Goal: Task Accomplishment & Management: Manage account settings

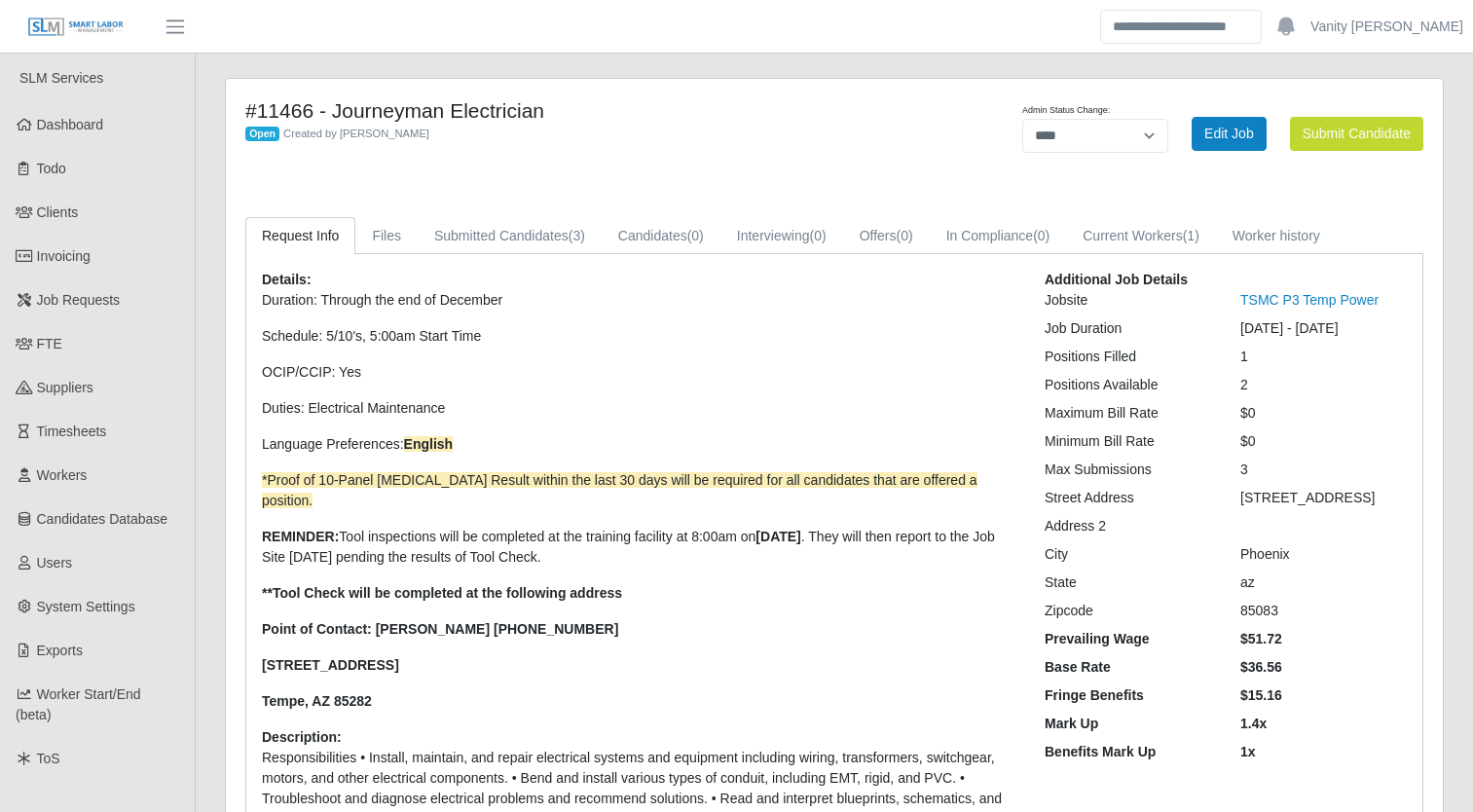
select select "****"
click at [106, 308] on span "Job Requests" at bounding box center [79, 300] width 84 height 16
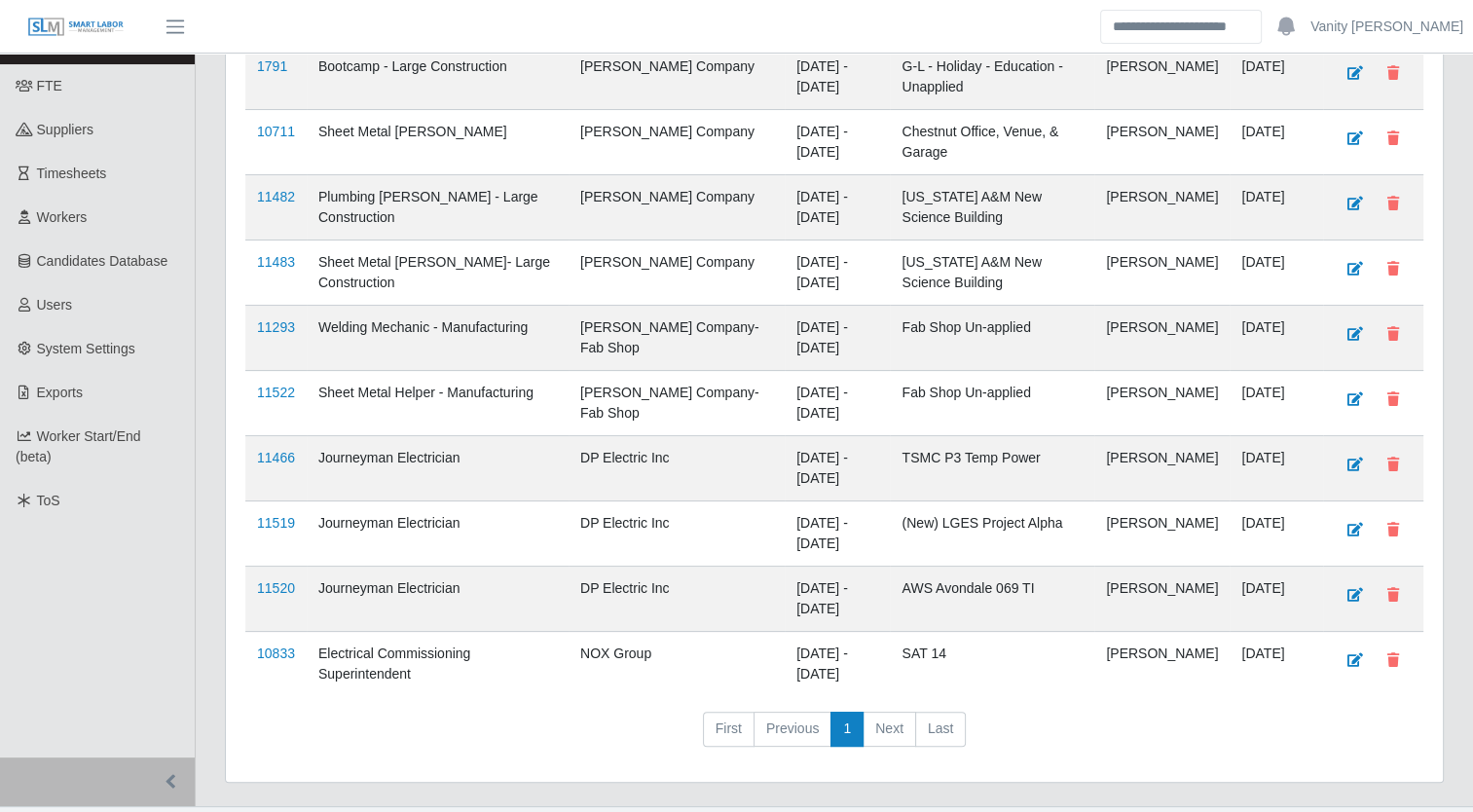
scroll to position [292, 0]
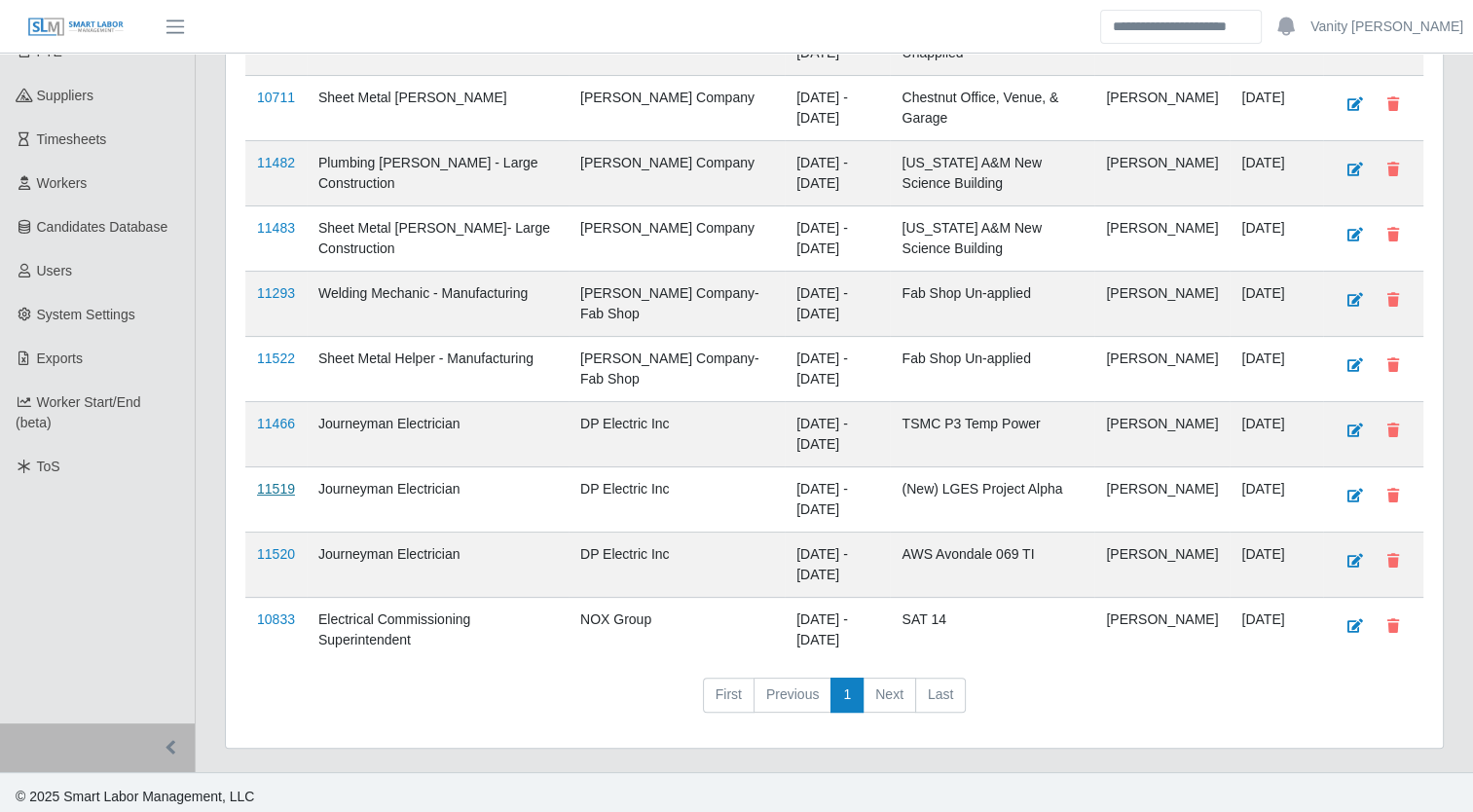
click at [284, 481] on link "11519" at bounding box center [276, 489] width 38 height 16
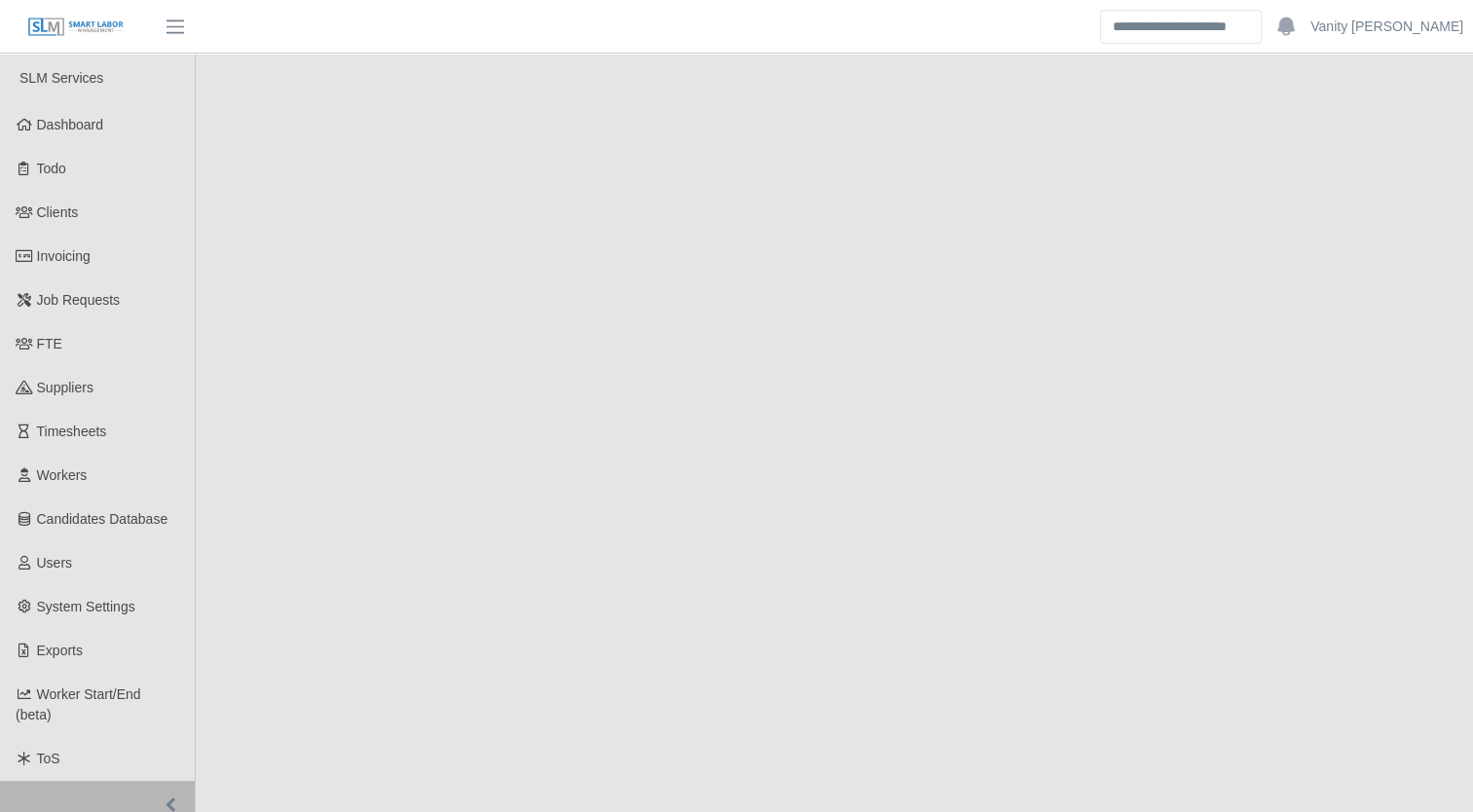
select select "****"
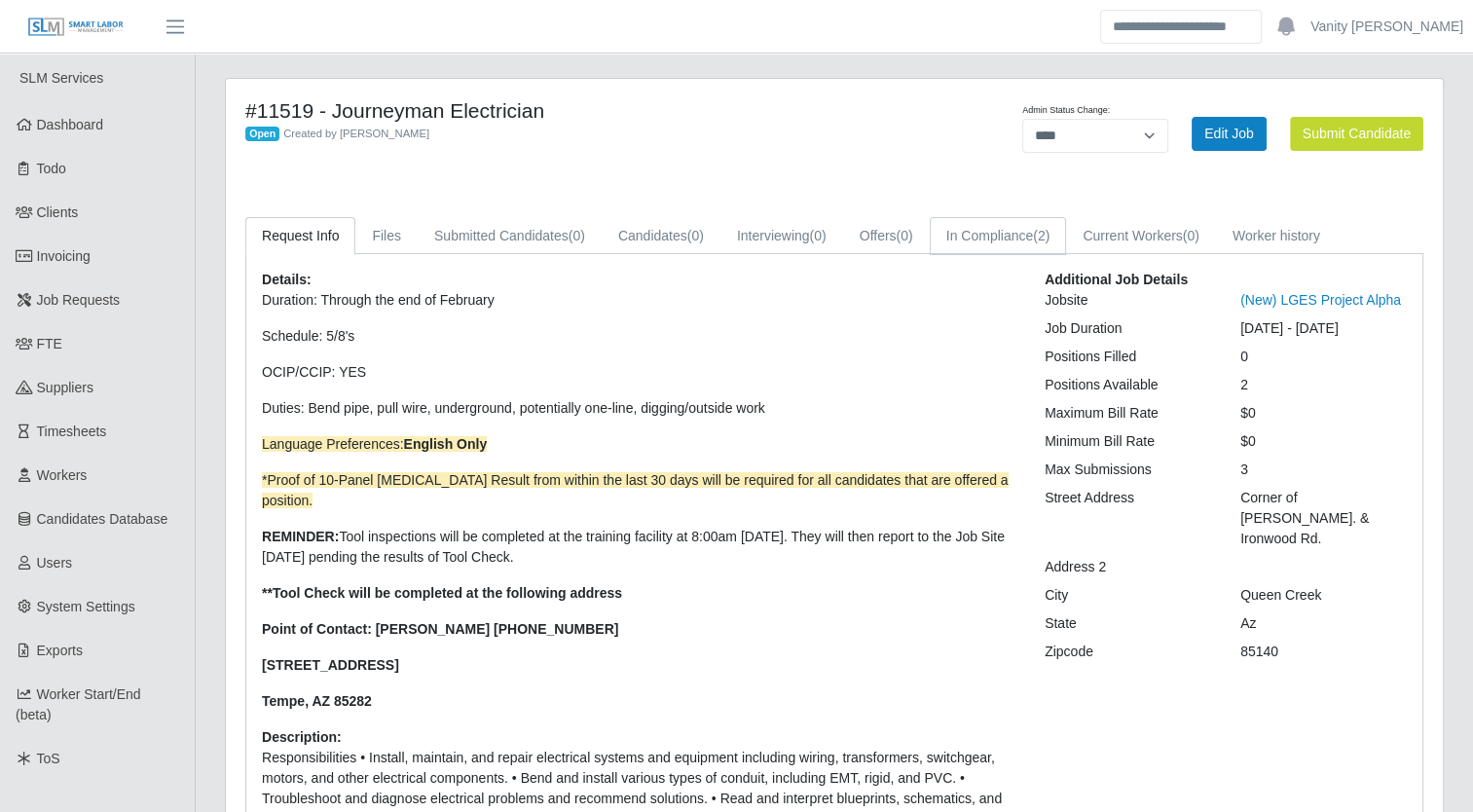
click at [982, 239] on link "In Compliance (2)" at bounding box center [999, 236] width 138 height 38
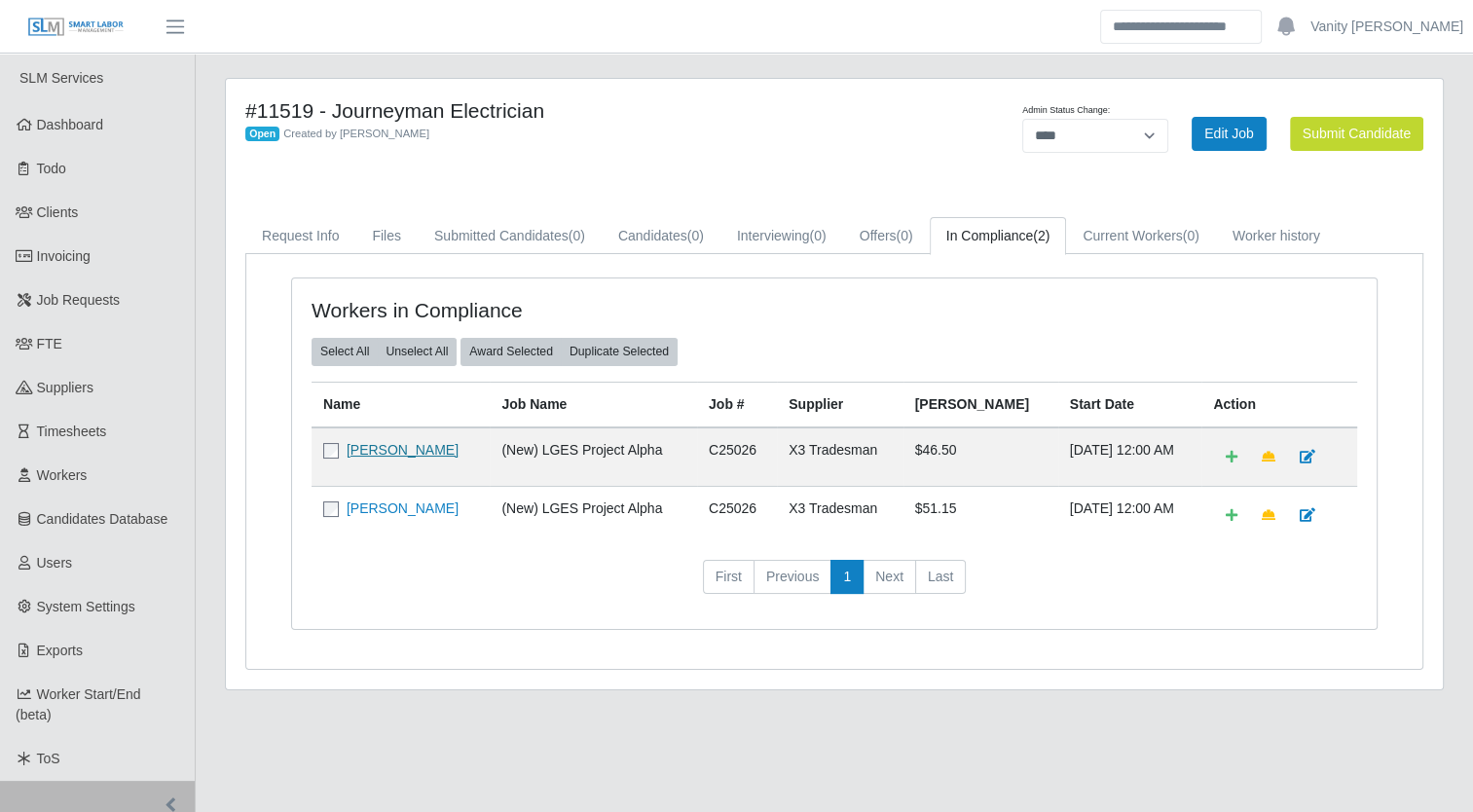
click at [373, 443] on link "[PERSON_NAME]" at bounding box center [403, 450] width 112 height 16
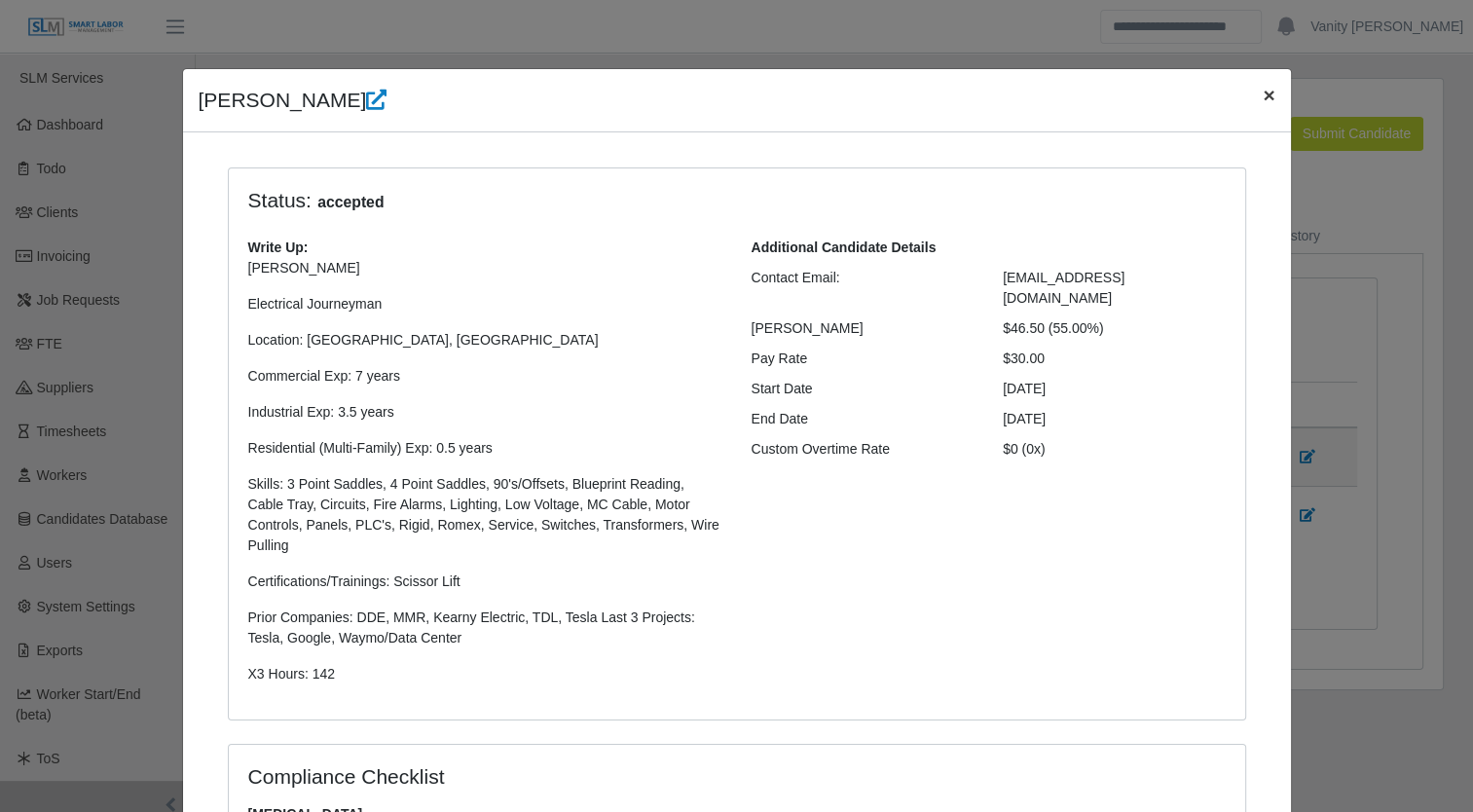
click at [1263, 96] on span "×" at bounding box center [1269, 95] width 12 height 22
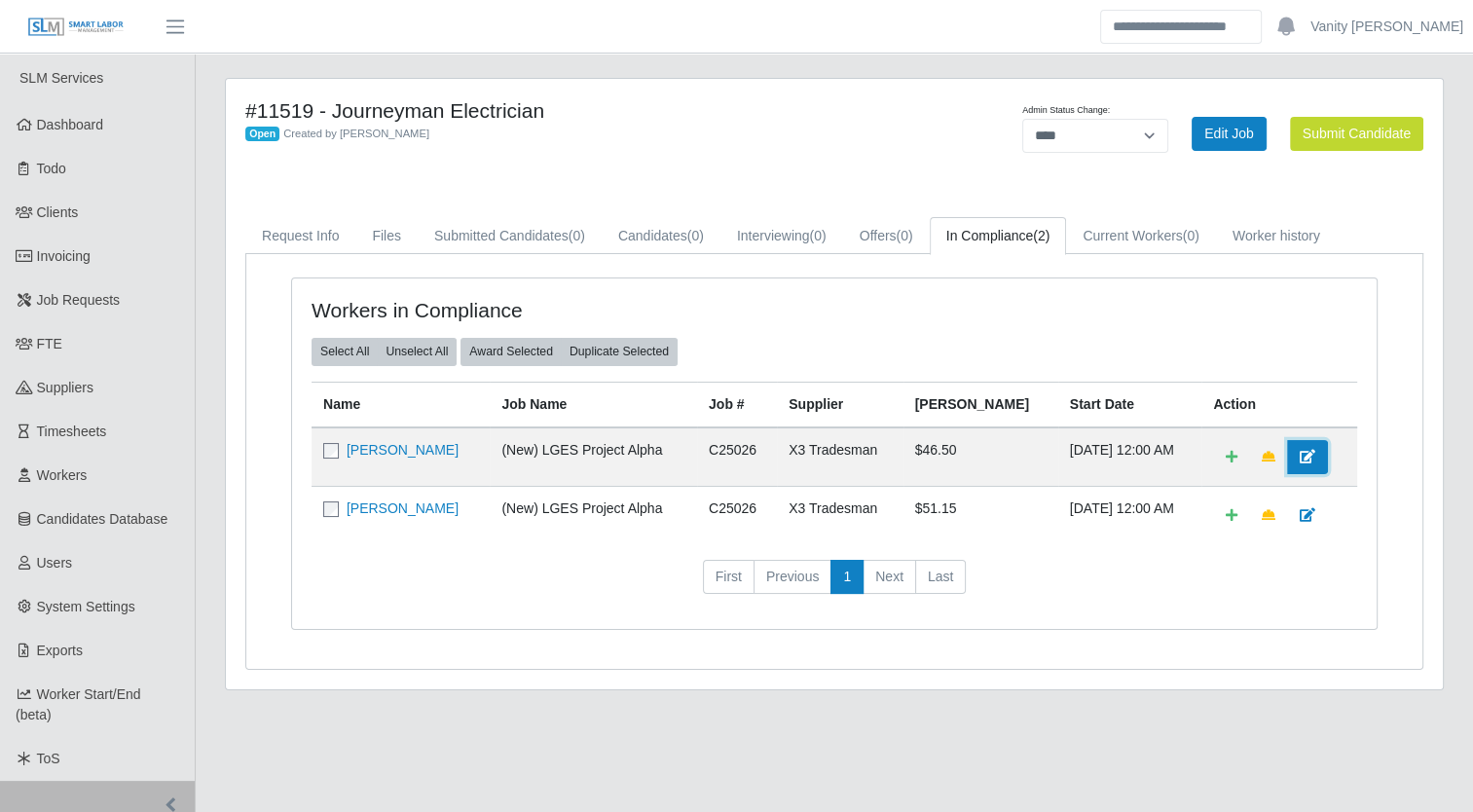
click at [1301, 455] on icon at bounding box center [1308, 456] width 16 height 14
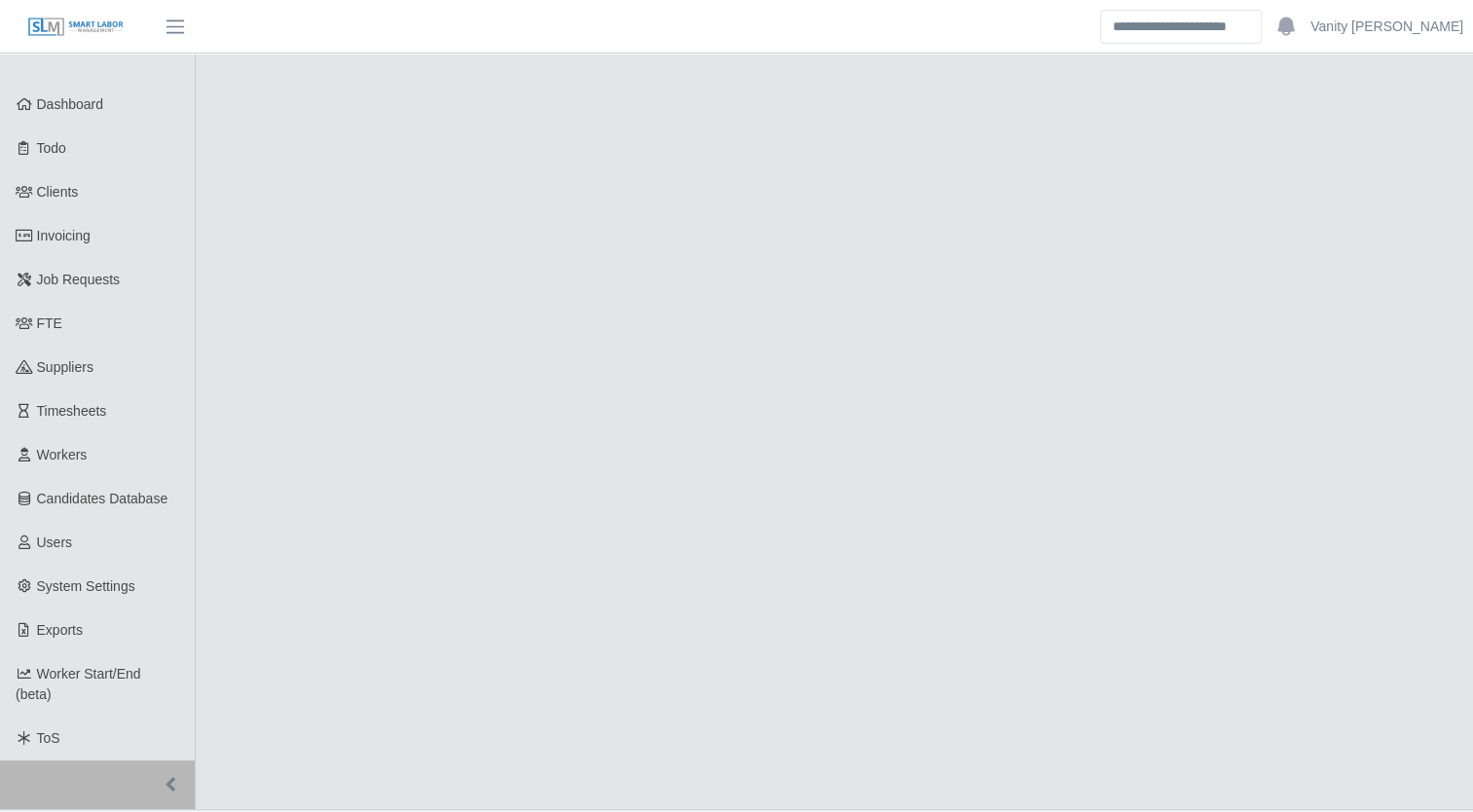
select select "****"
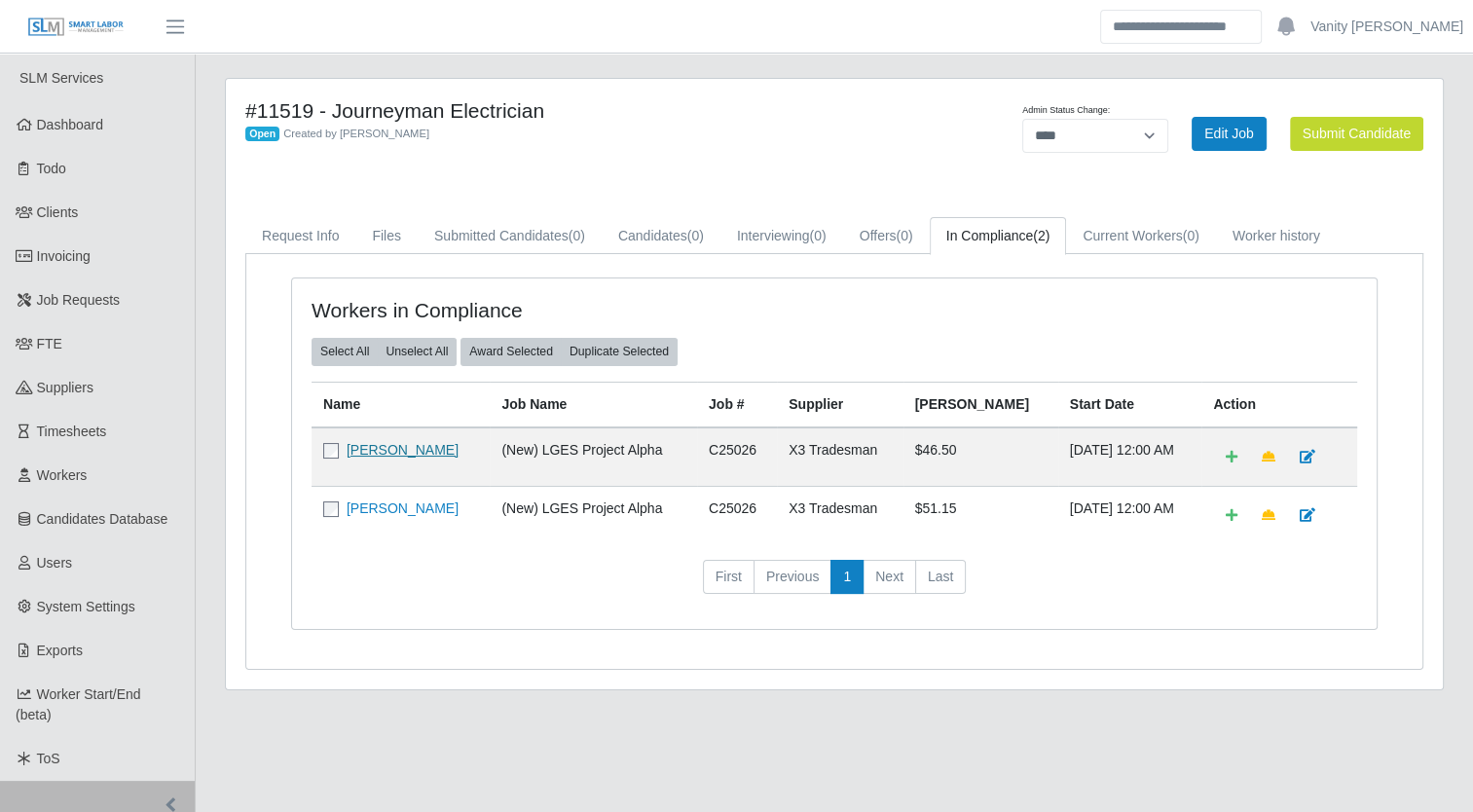
click at [375, 447] on link "[PERSON_NAME]" at bounding box center [403, 450] width 112 height 16
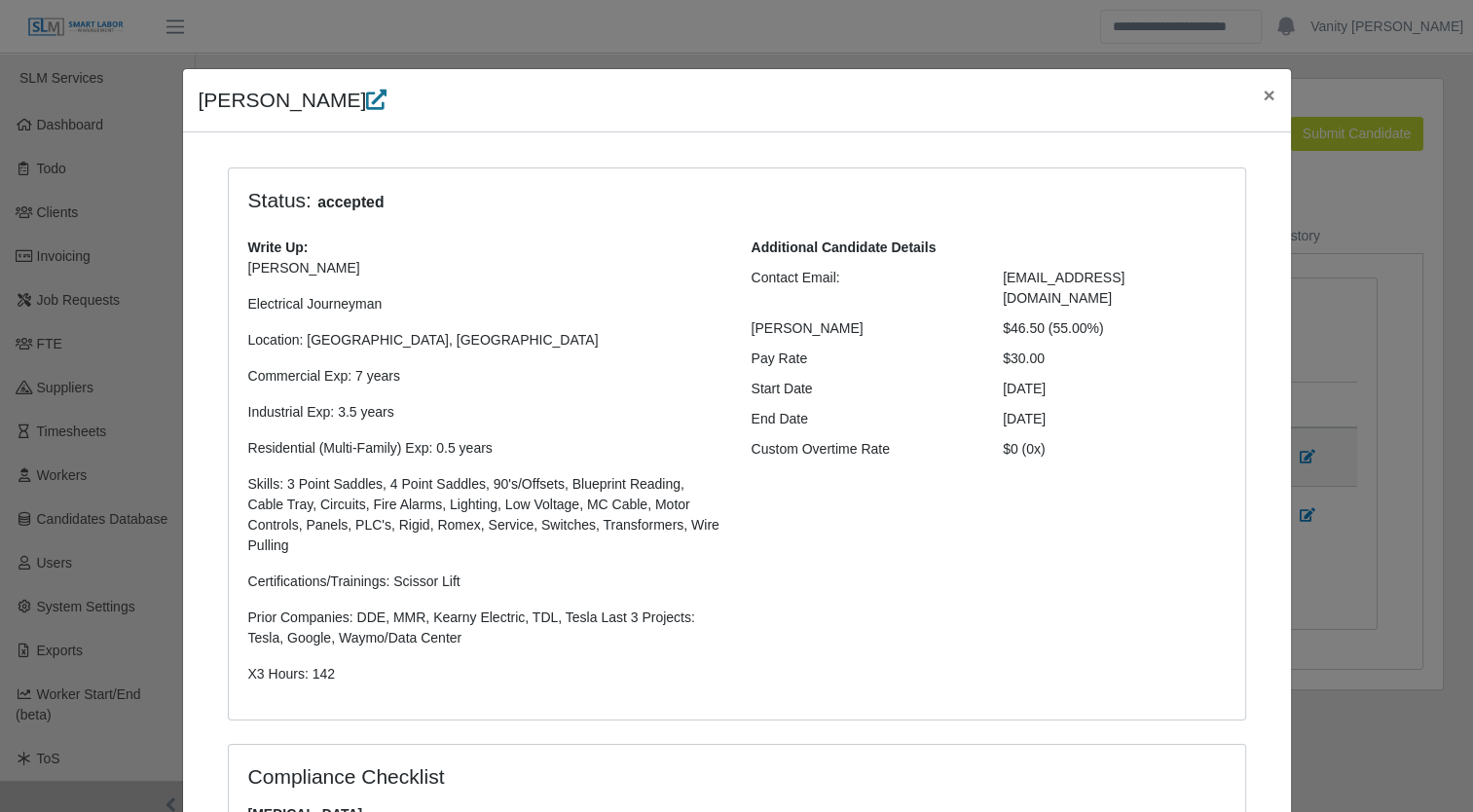
click at [366, 97] on icon at bounding box center [376, 100] width 21 height 21
click at [1269, 88] on button "×" at bounding box center [1269, 95] width 43 height 52
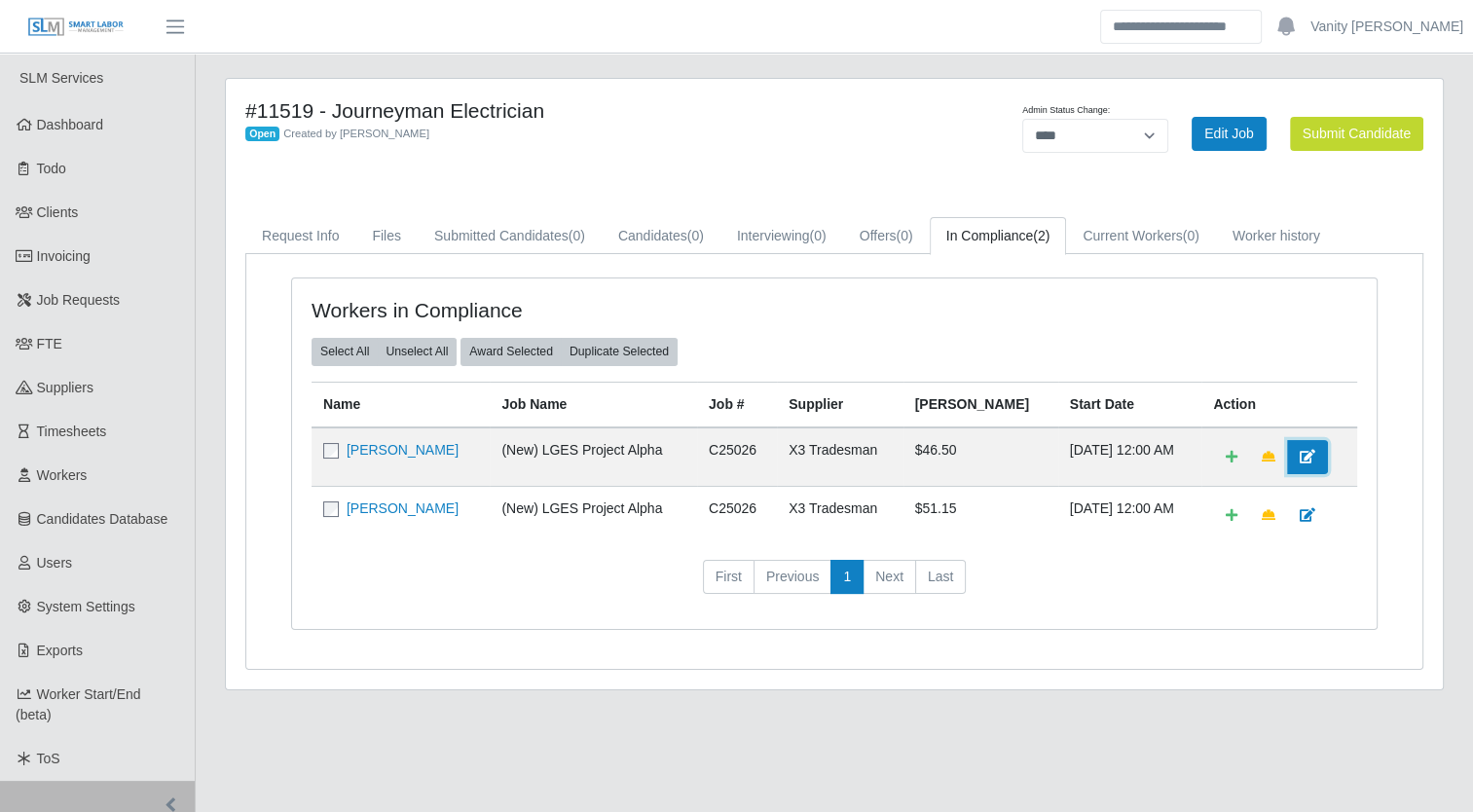
click at [1301, 449] on icon at bounding box center [1308, 456] width 16 height 14
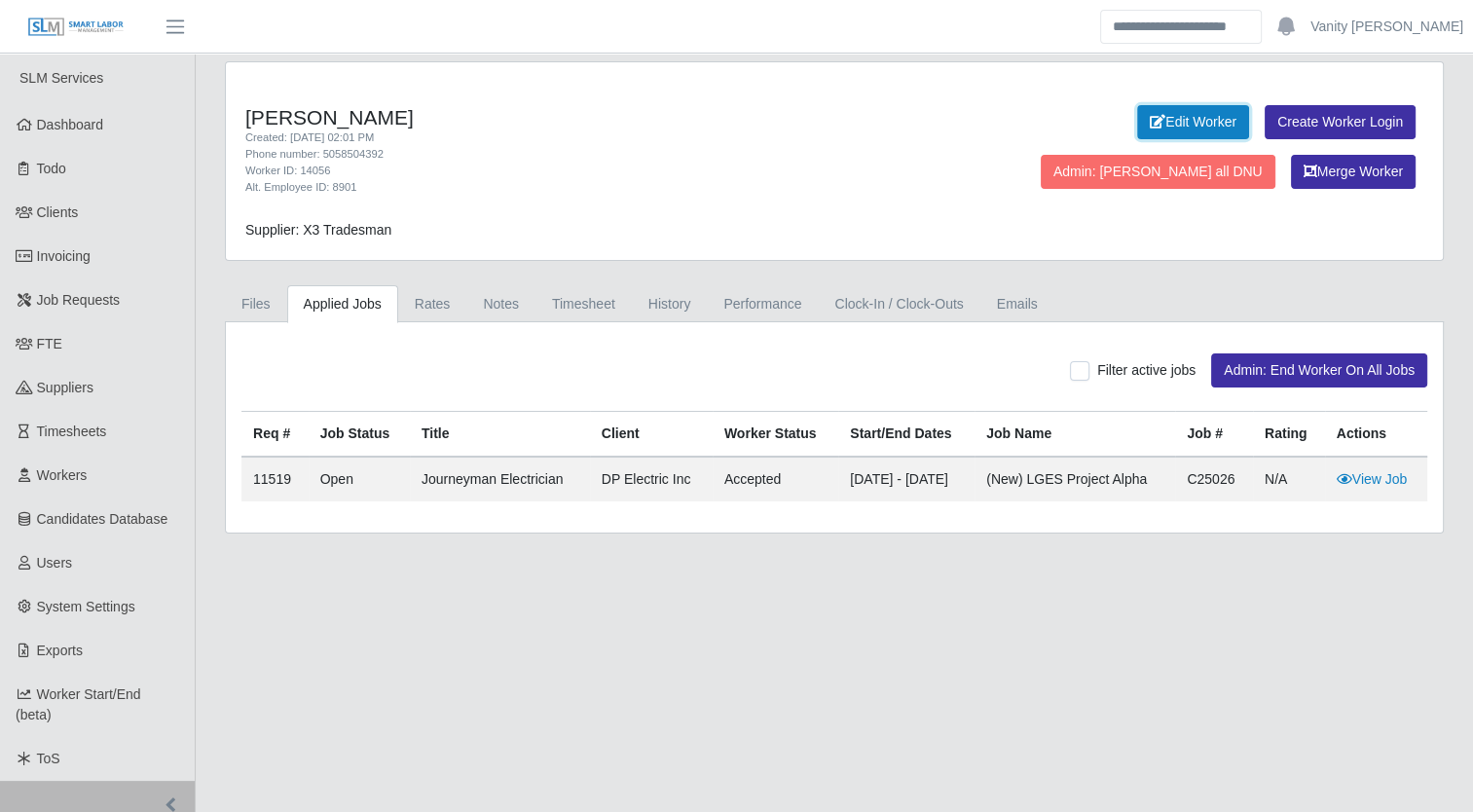
click at [1137, 120] on link "Edit Worker" at bounding box center [1193, 123] width 112 height 34
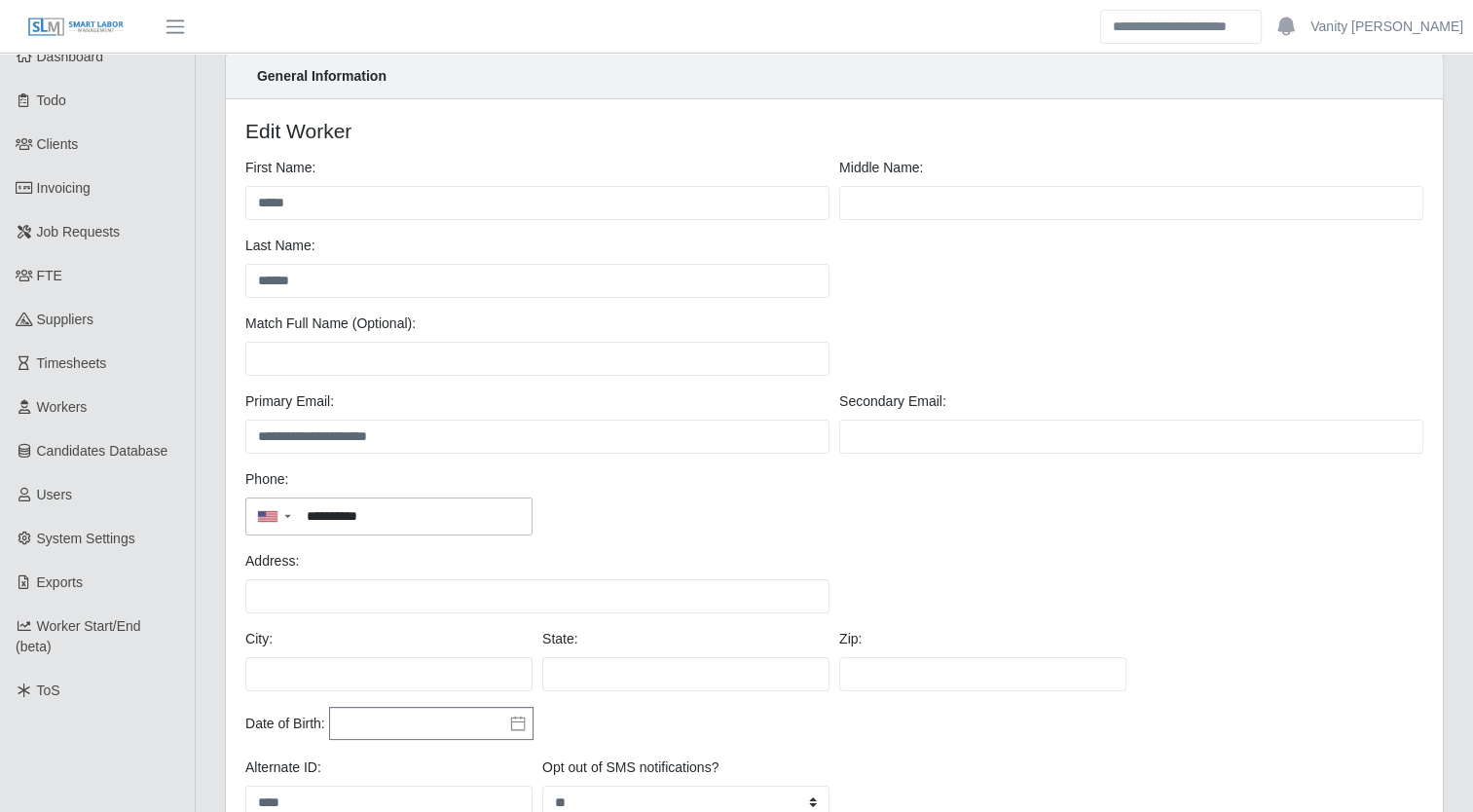
scroll to position [292, 0]
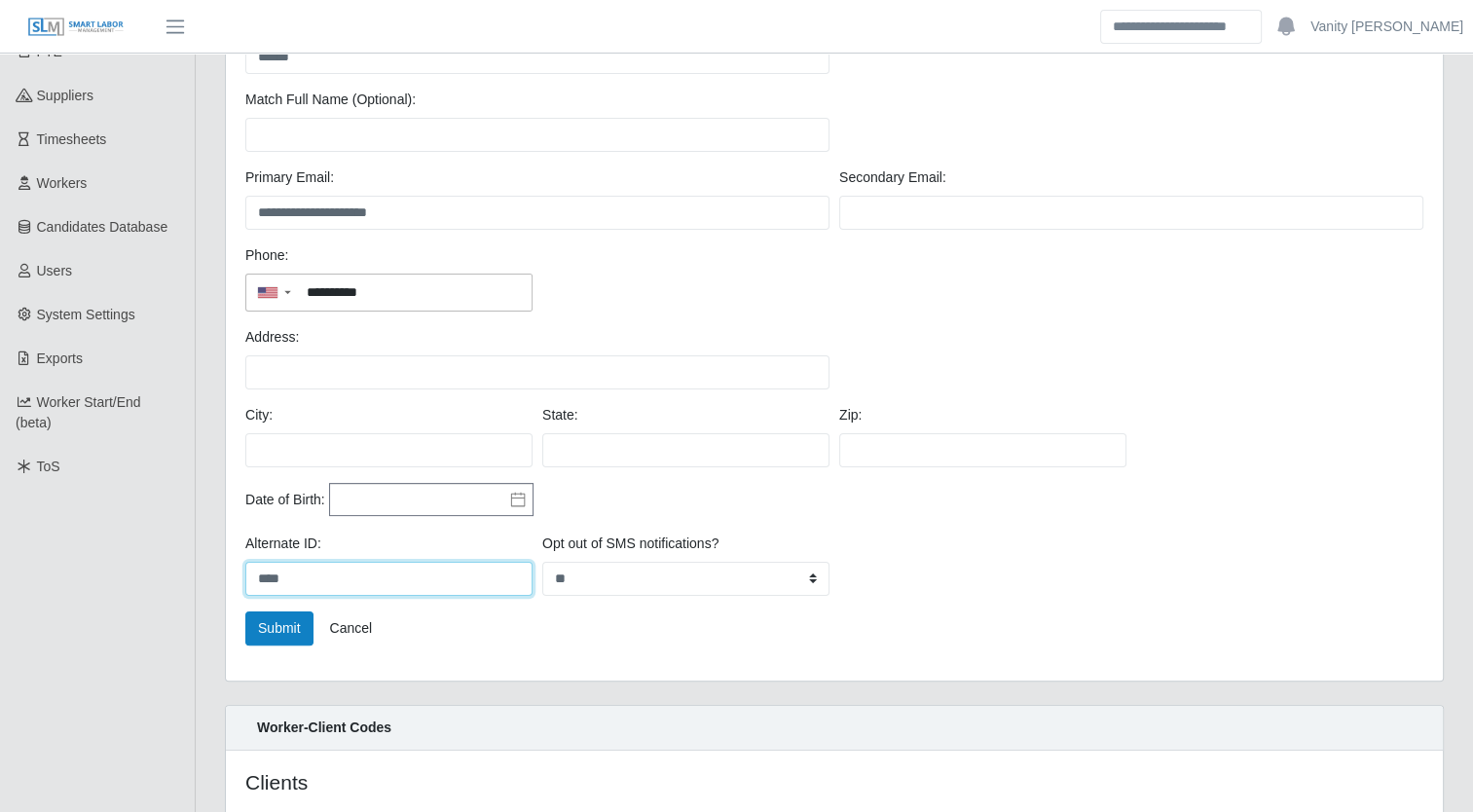
drag, startPoint x: 327, startPoint y: 578, endPoint x: 253, endPoint y: 571, distance: 74.3
click at [253, 571] on input "****" at bounding box center [389, 579] width 287 height 34
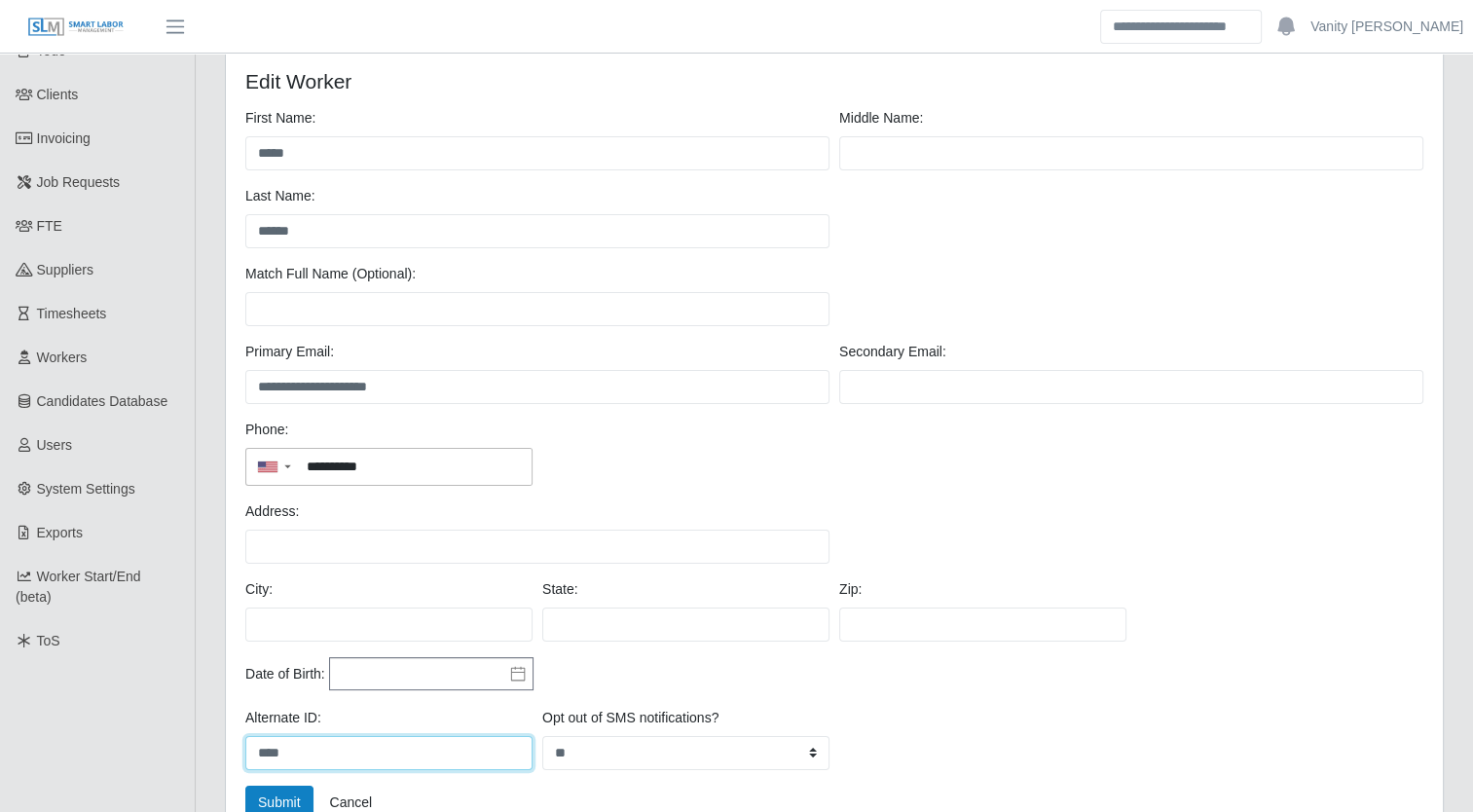
scroll to position [0, 0]
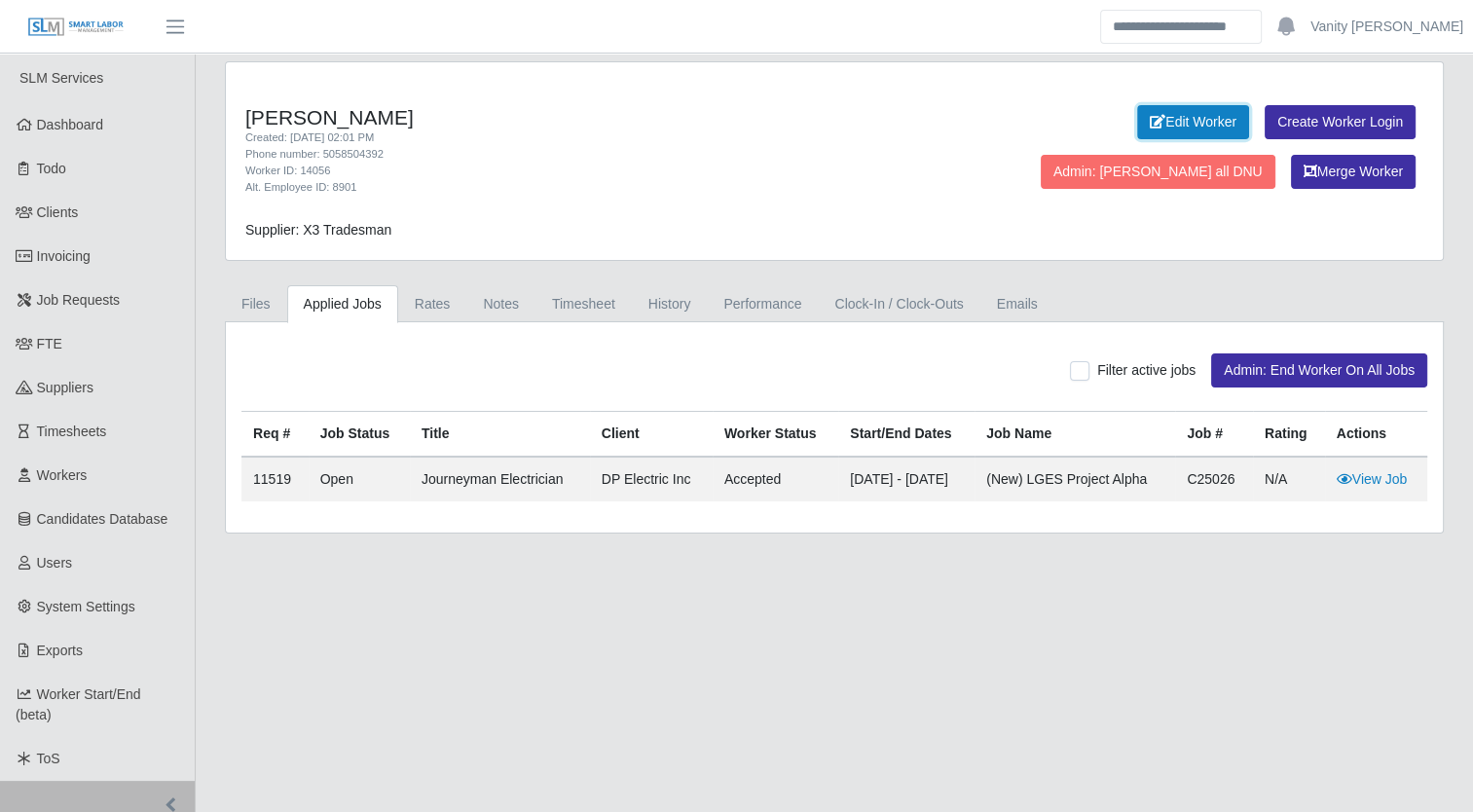
click at [1137, 107] on link "Edit Worker" at bounding box center [1193, 123] width 112 height 34
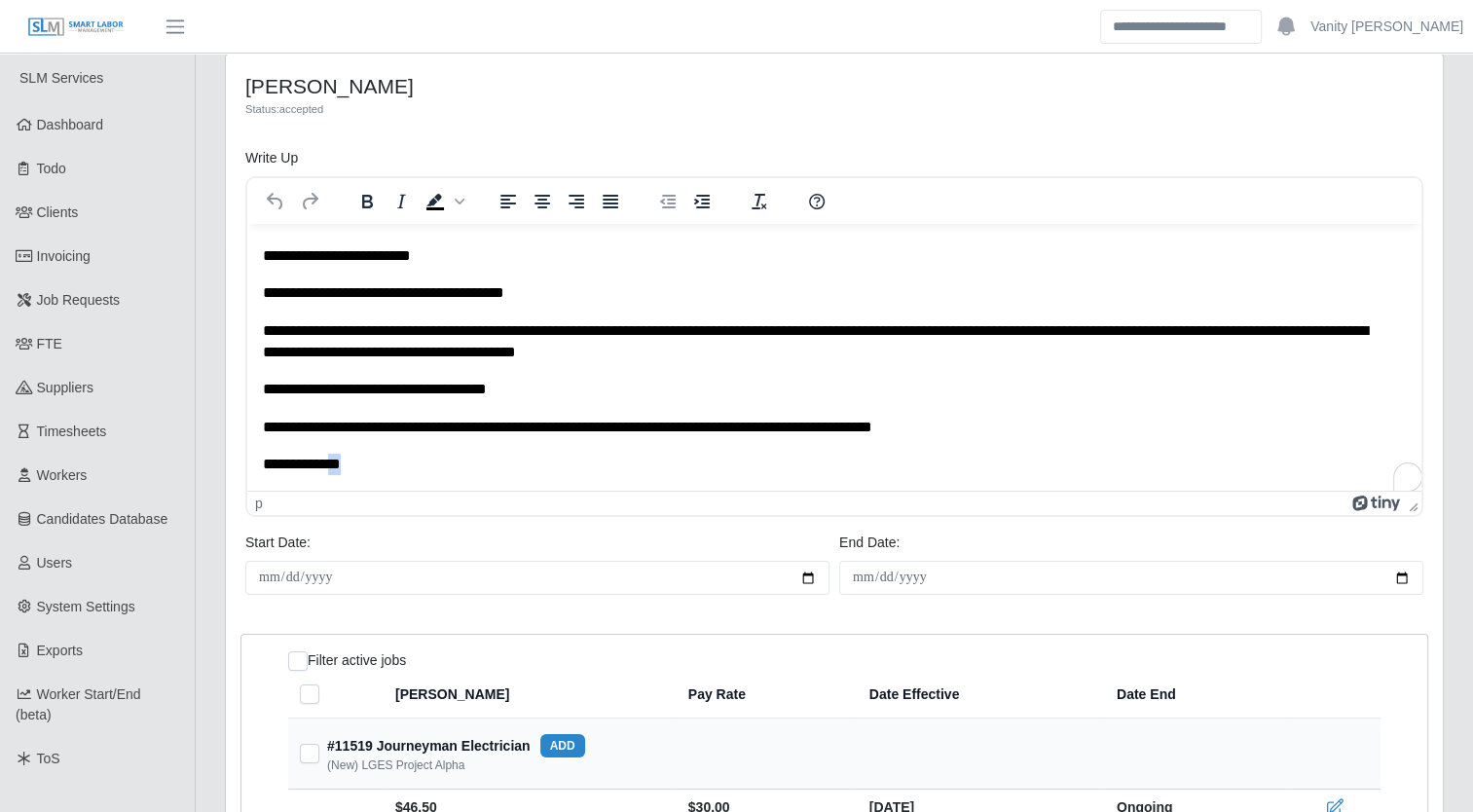
scroll to position [143, 0]
drag, startPoint x: 391, startPoint y: 469, endPoint x: 255, endPoint y: 475, distance: 136.1
click at [255, 475] on html "**********" at bounding box center [834, 285] width 1174 height 409
drag, startPoint x: 370, startPoint y: 470, endPoint x: 254, endPoint y: 455, distance: 117.0
click at [254, 455] on html "**********" at bounding box center [834, 285] width 1174 height 409
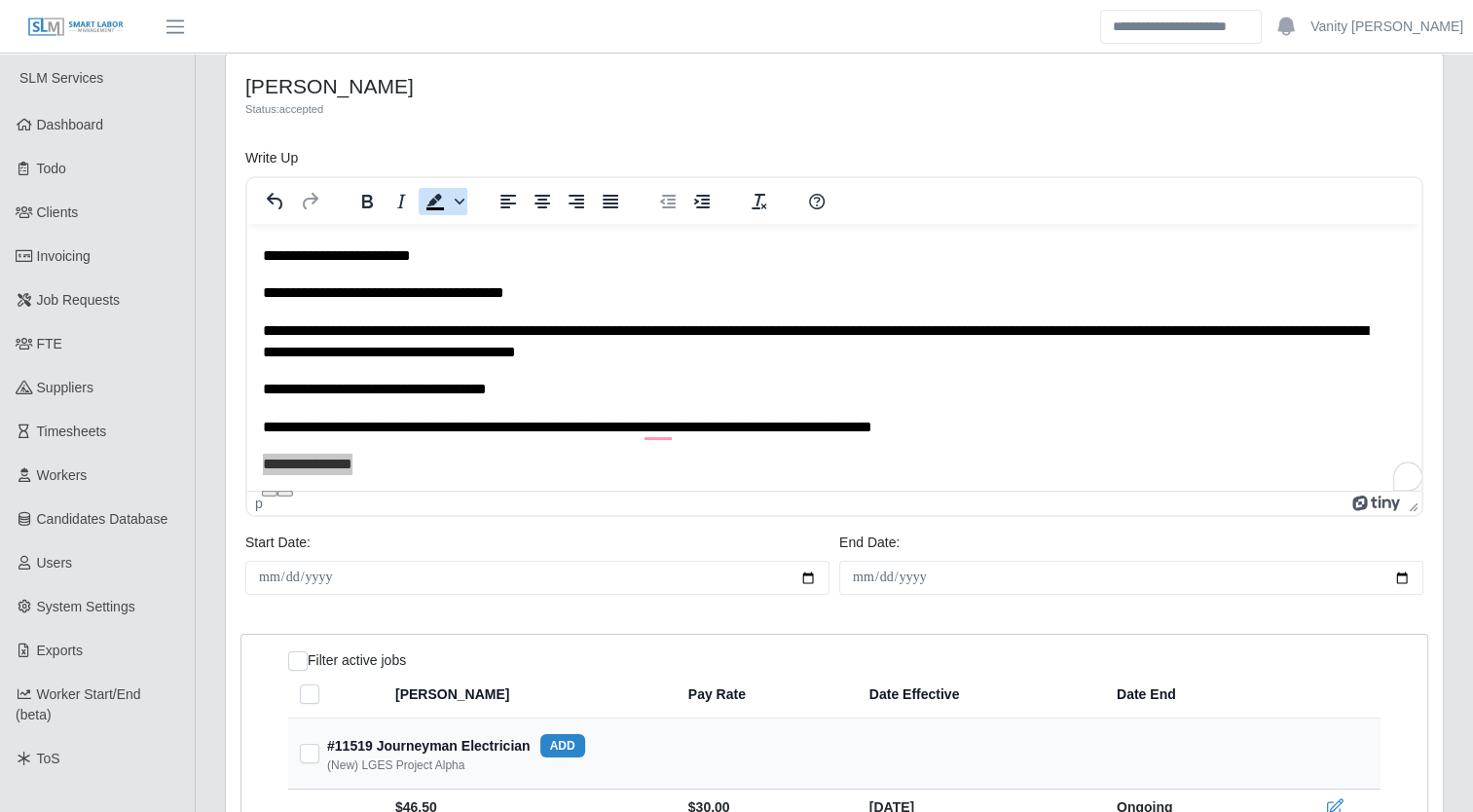
click at [457, 196] on icon "Background color Black" at bounding box center [459, 201] width 10 height 10
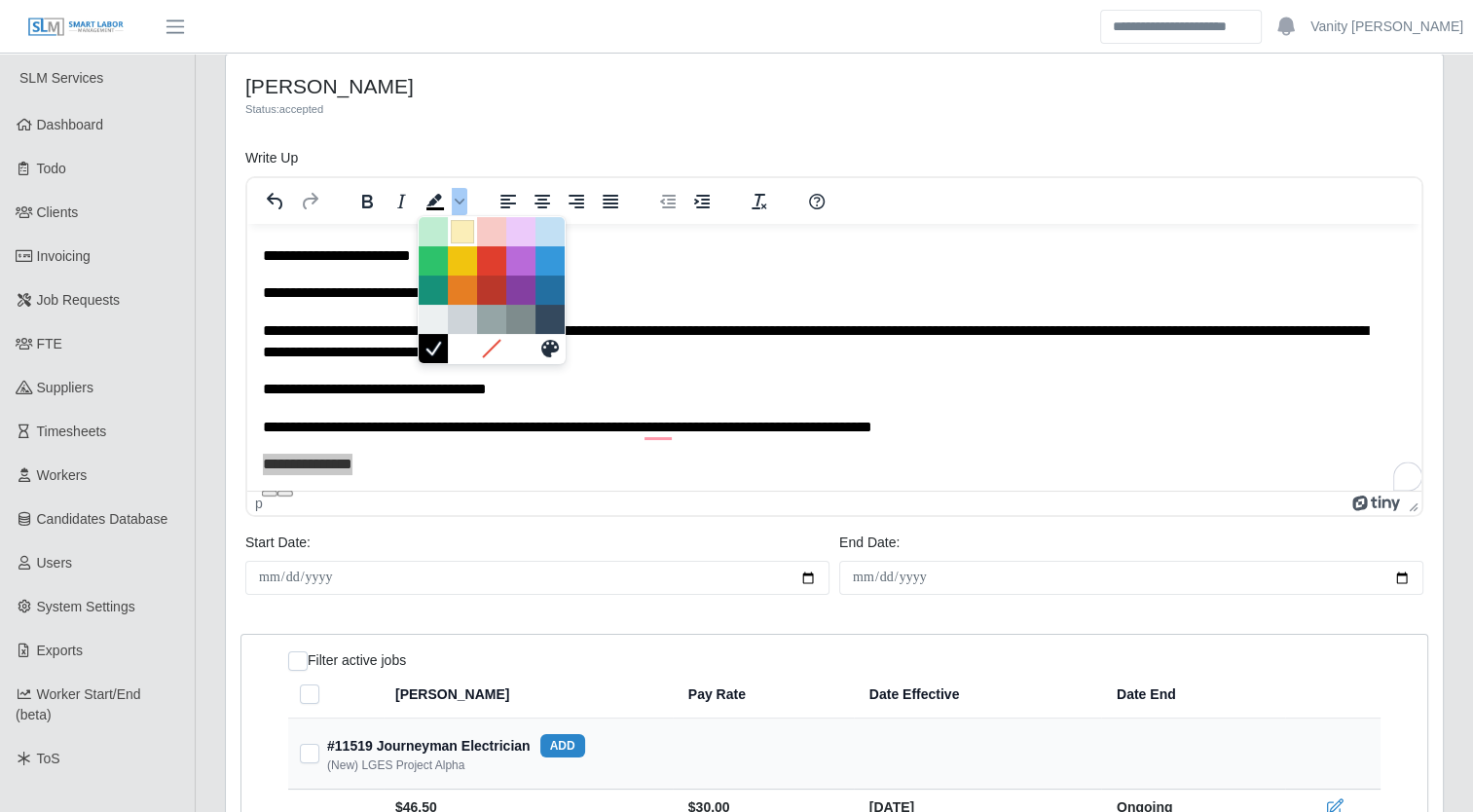
click at [455, 233] on div at bounding box center [461, 231] width 23 height 23
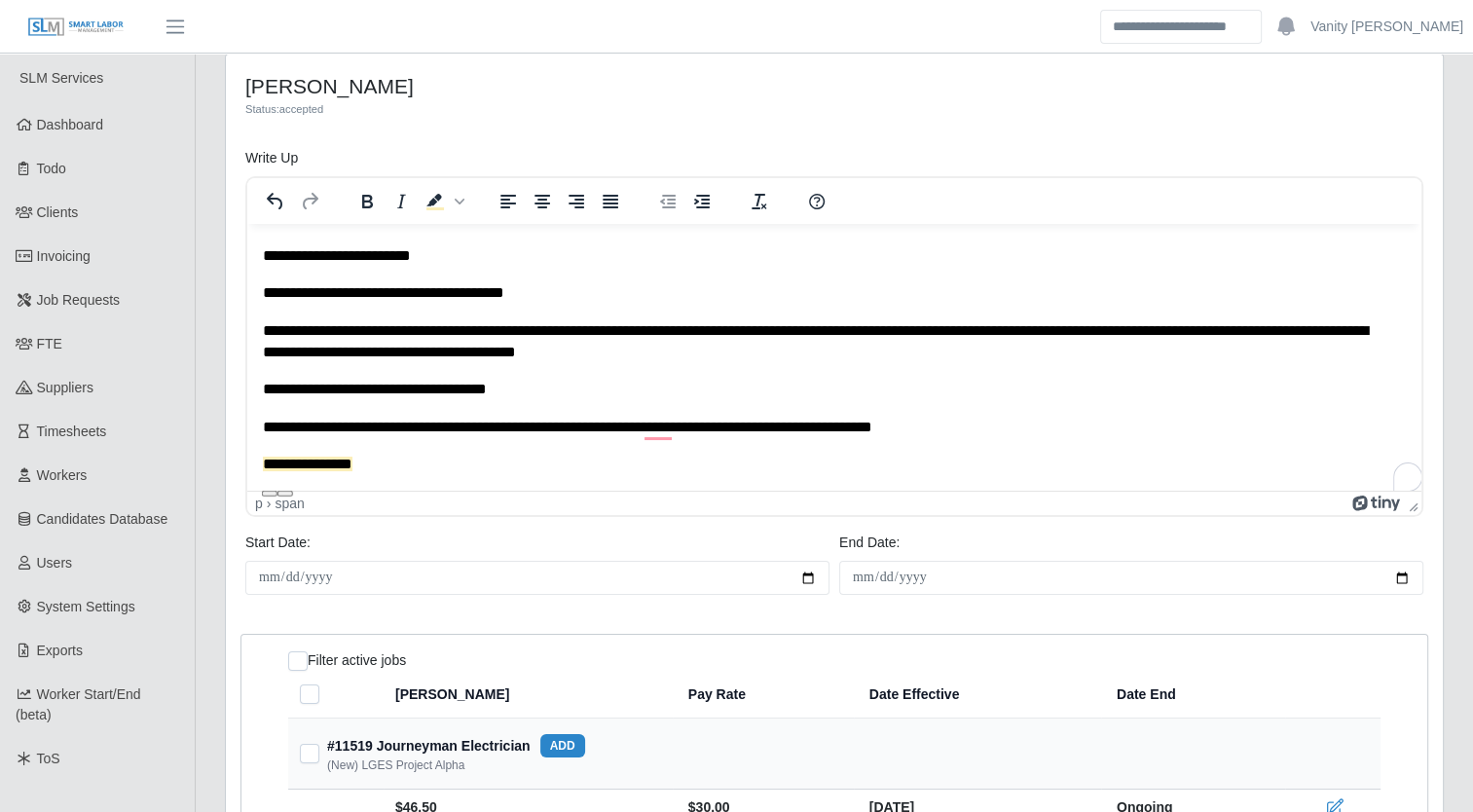
click at [433, 464] on p "**********" at bounding box center [827, 463] width 1129 height 21
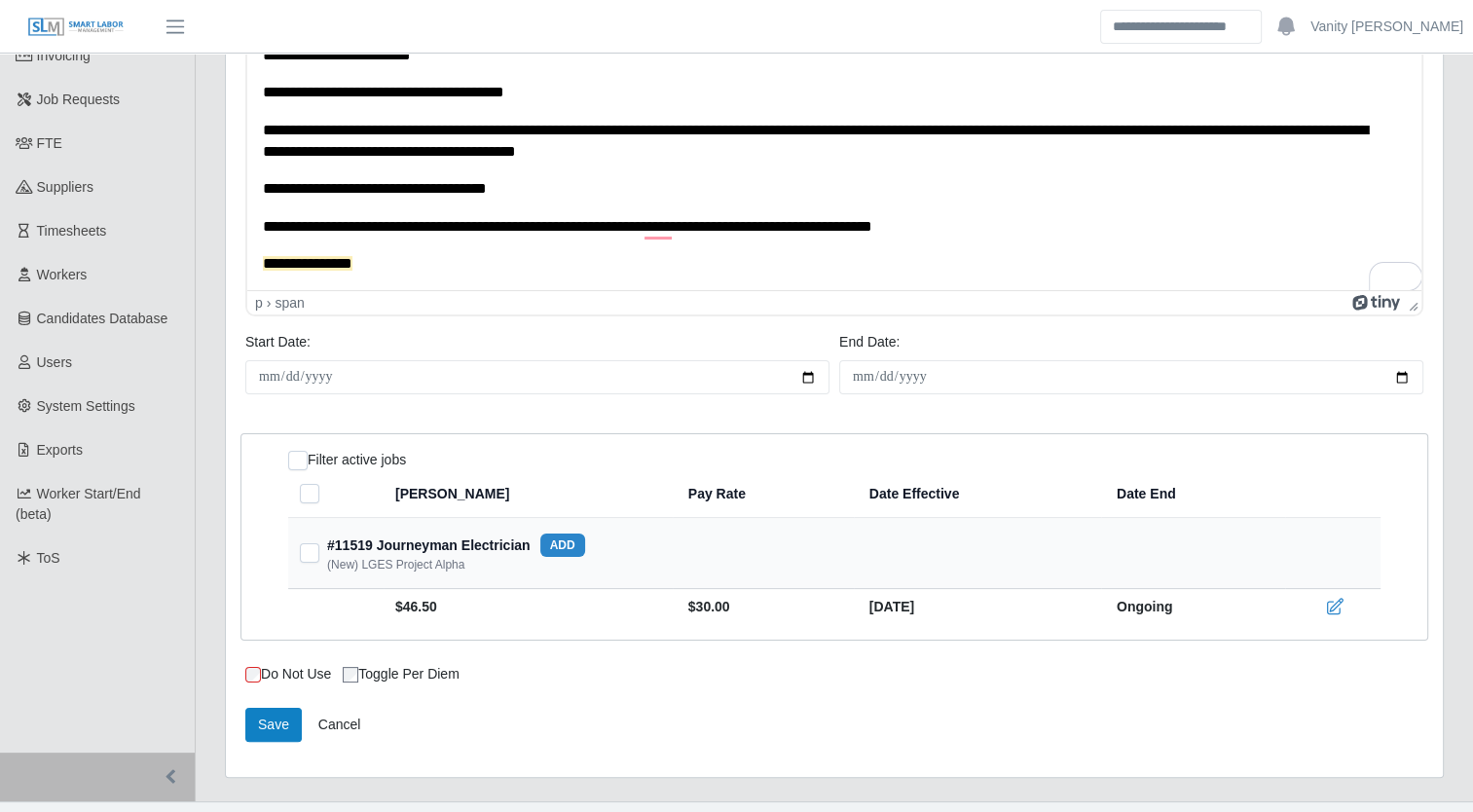
scroll to position [236, 0]
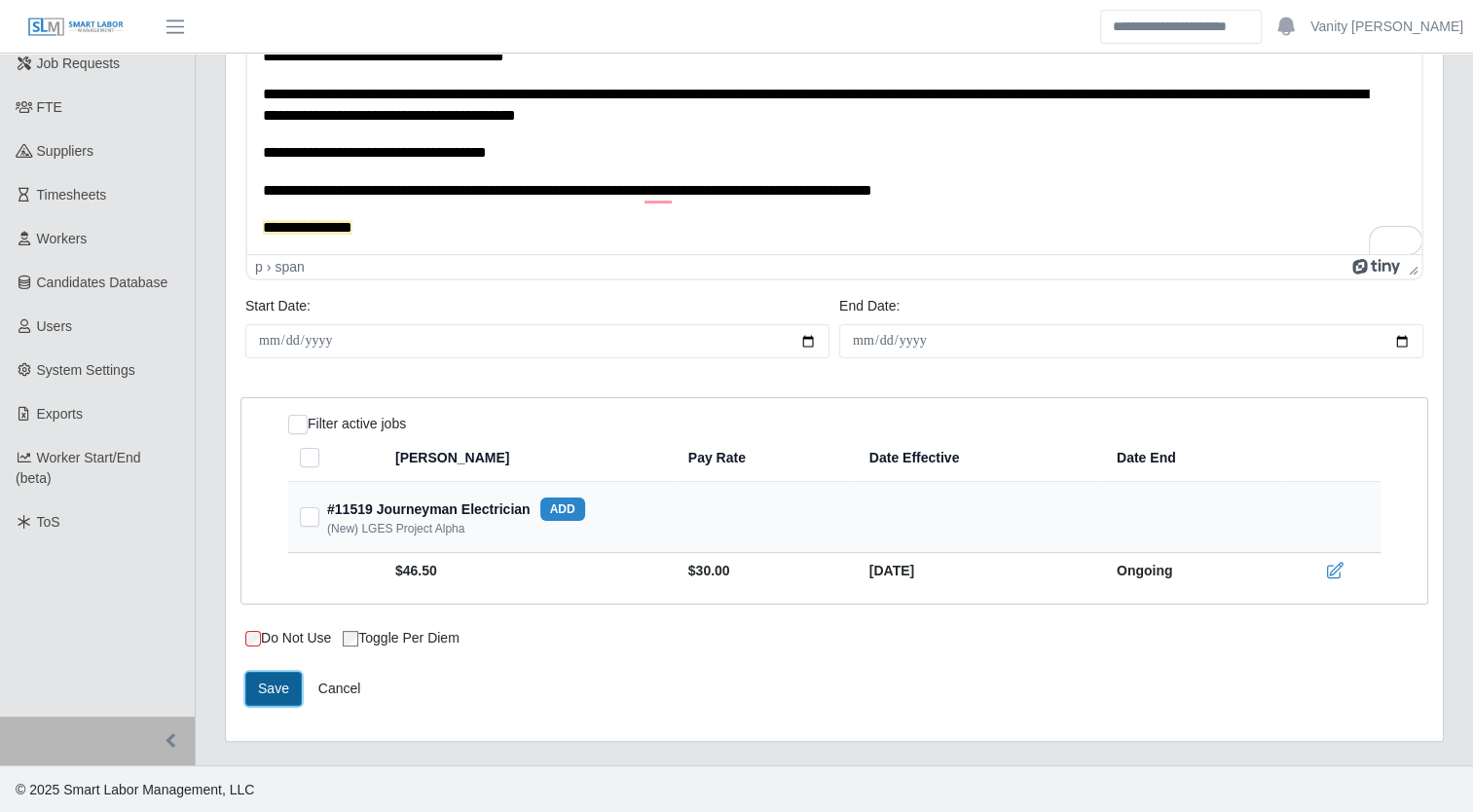
click at [276, 692] on button "Save" at bounding box center [273, 688] width 57 height 34
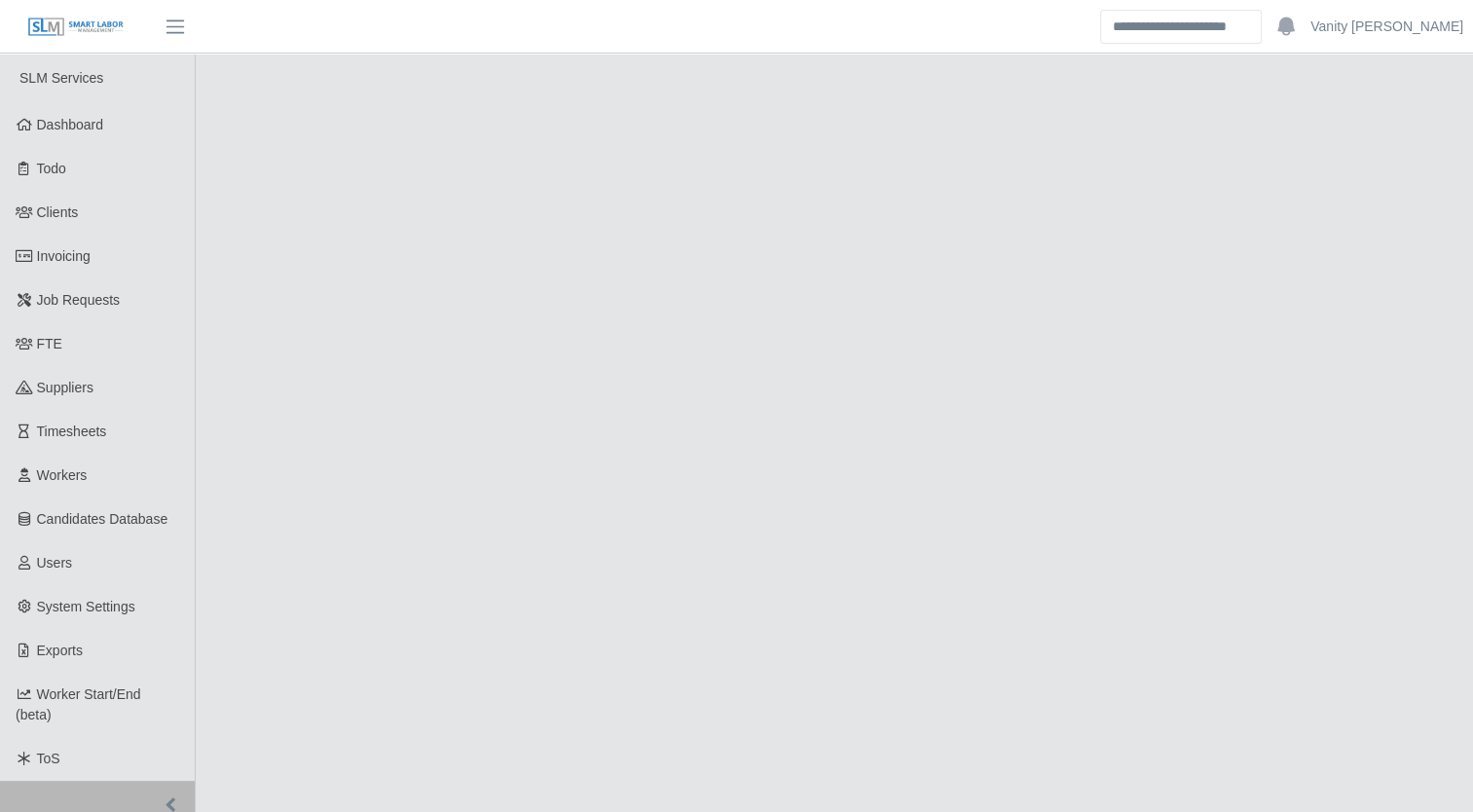
select select "****"
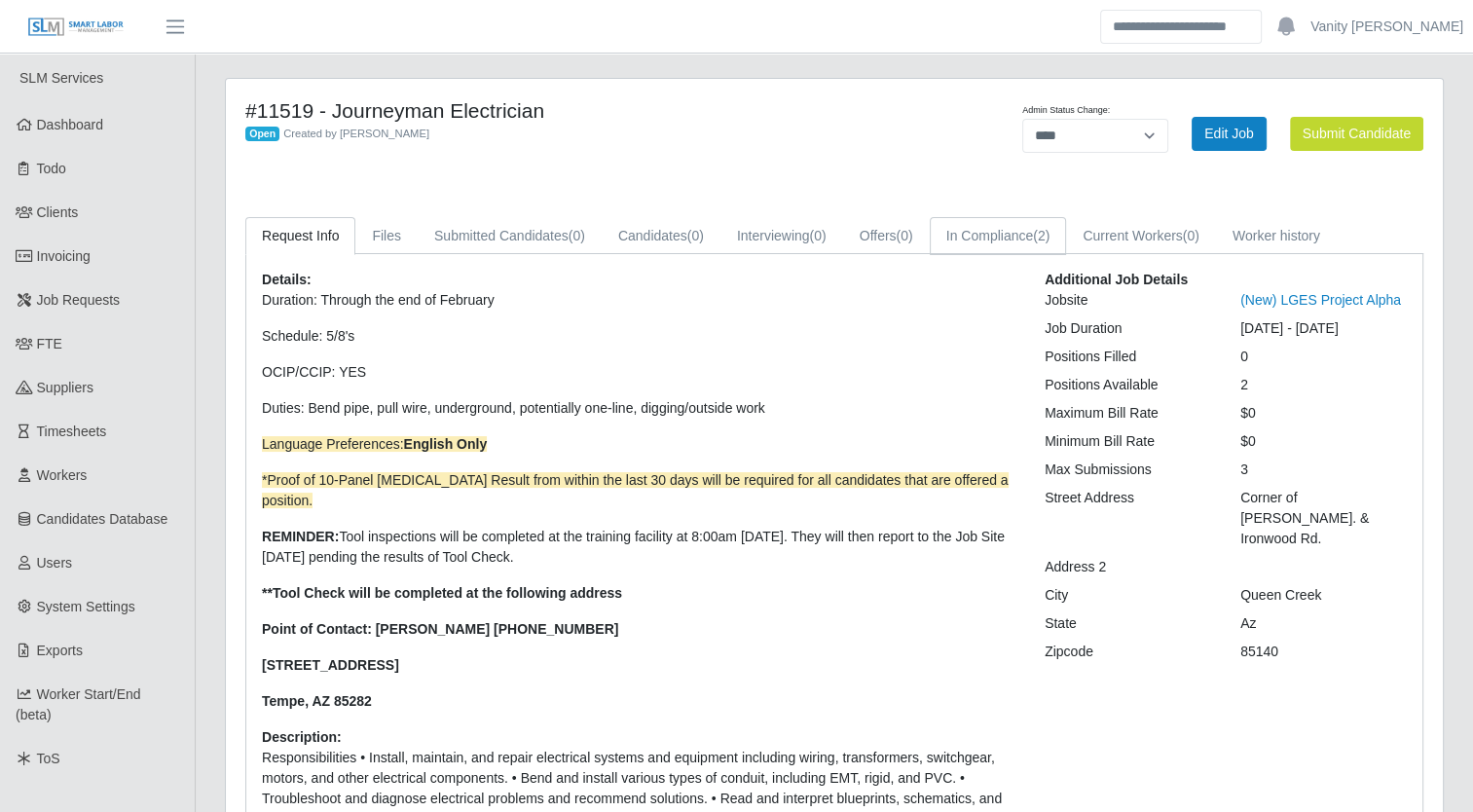
click at [1009, 246] on link "In Compliance (2)" at bounding box center [999, 236] width 138 height 38
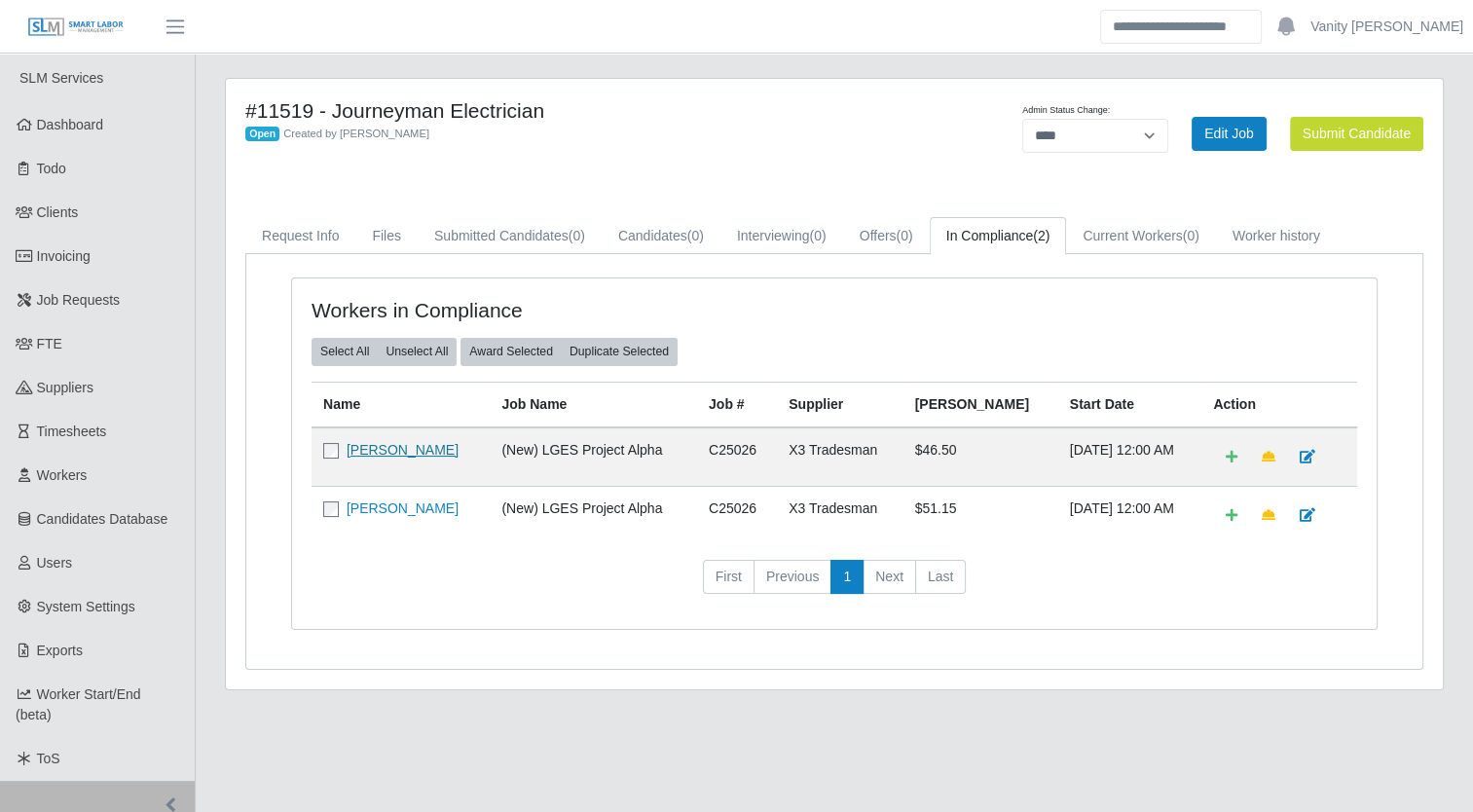
click at [370, 449] on link "Ricky Monroe" at bounding box center [403, 450] width 112 height 16
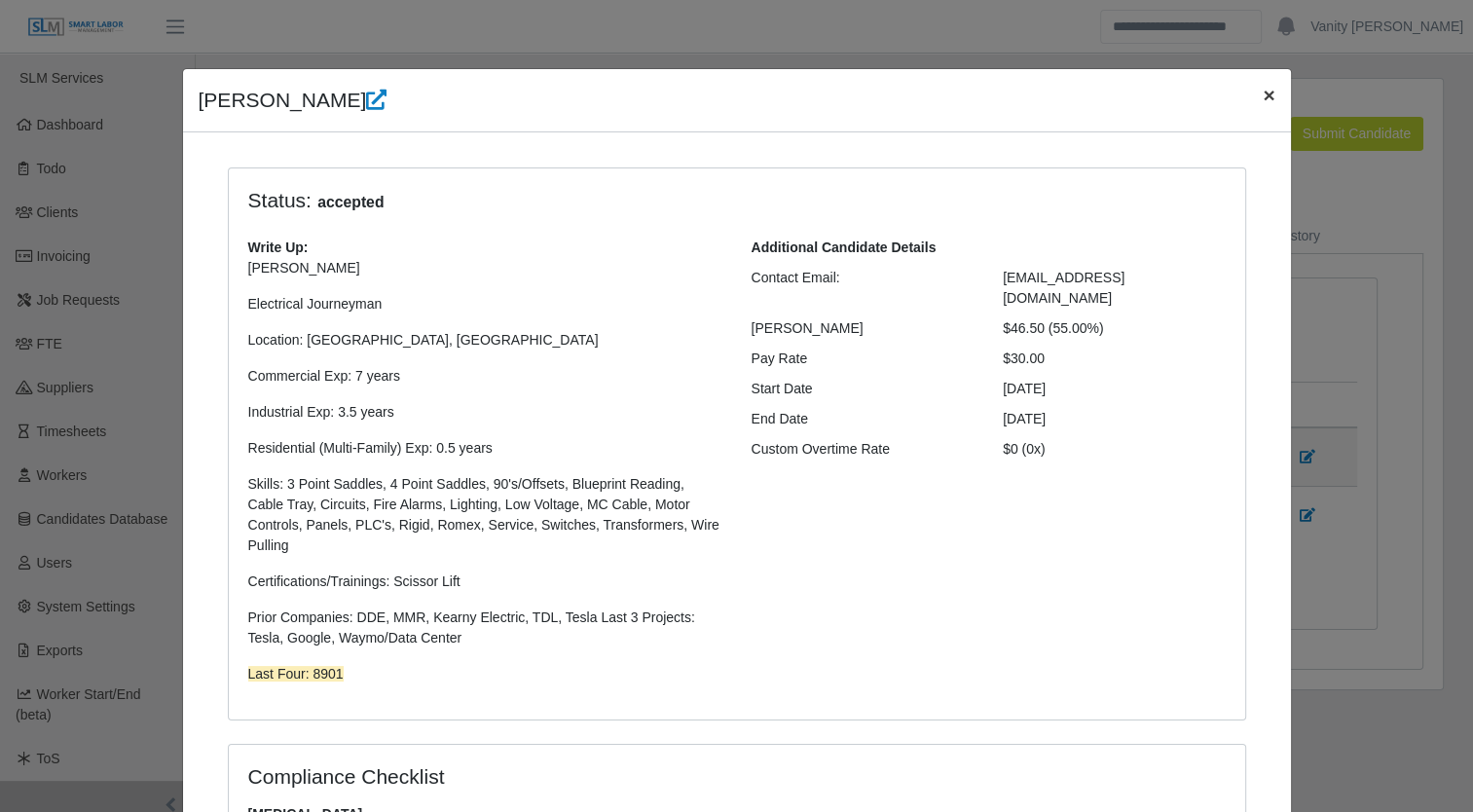
click at [1265, 100] on span "×" at bounding box center [1269, 95] width 12 height 22
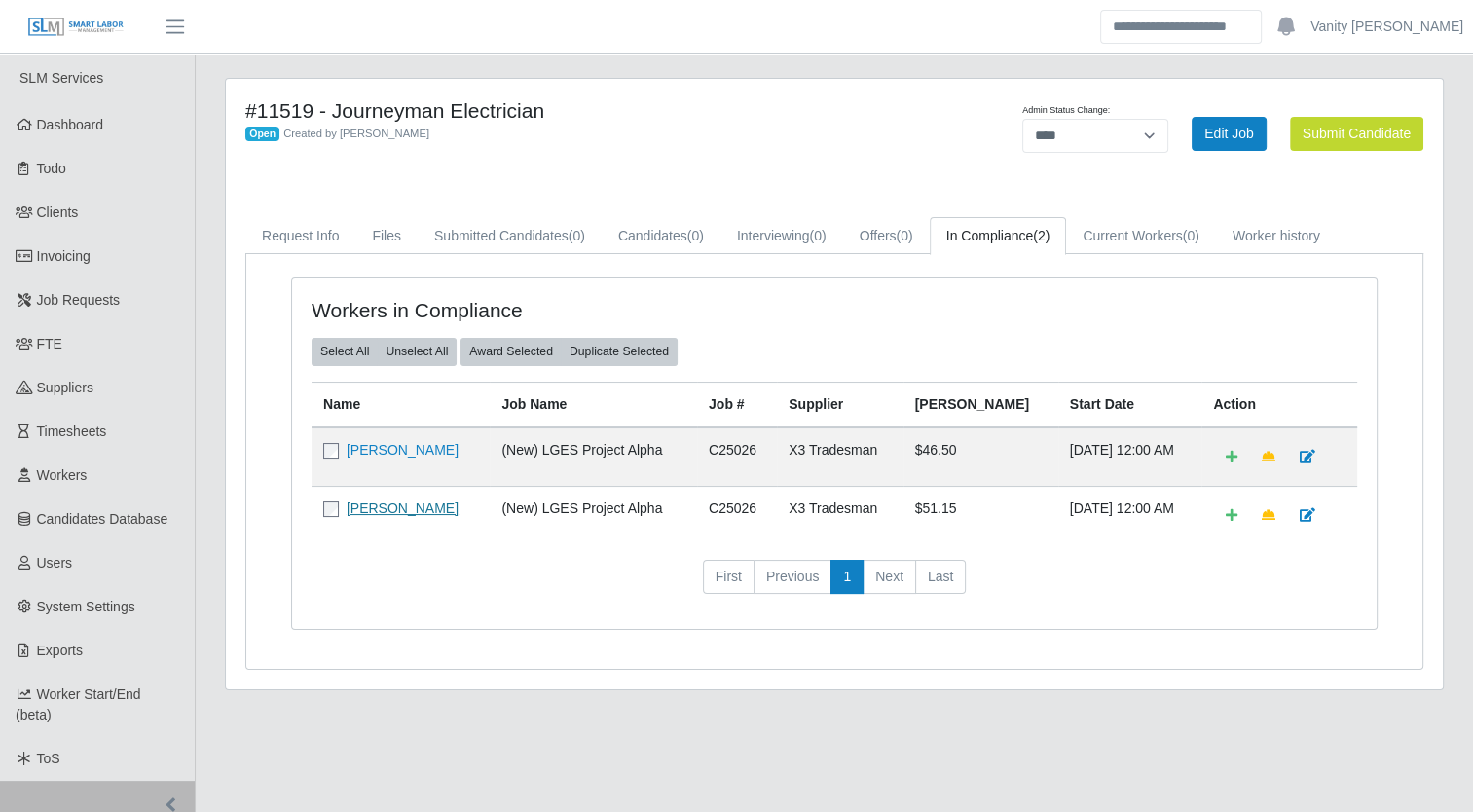
click at [376, 508] on link "Cristobal Alba" at bounding box center [403, 508] width 112 height 16
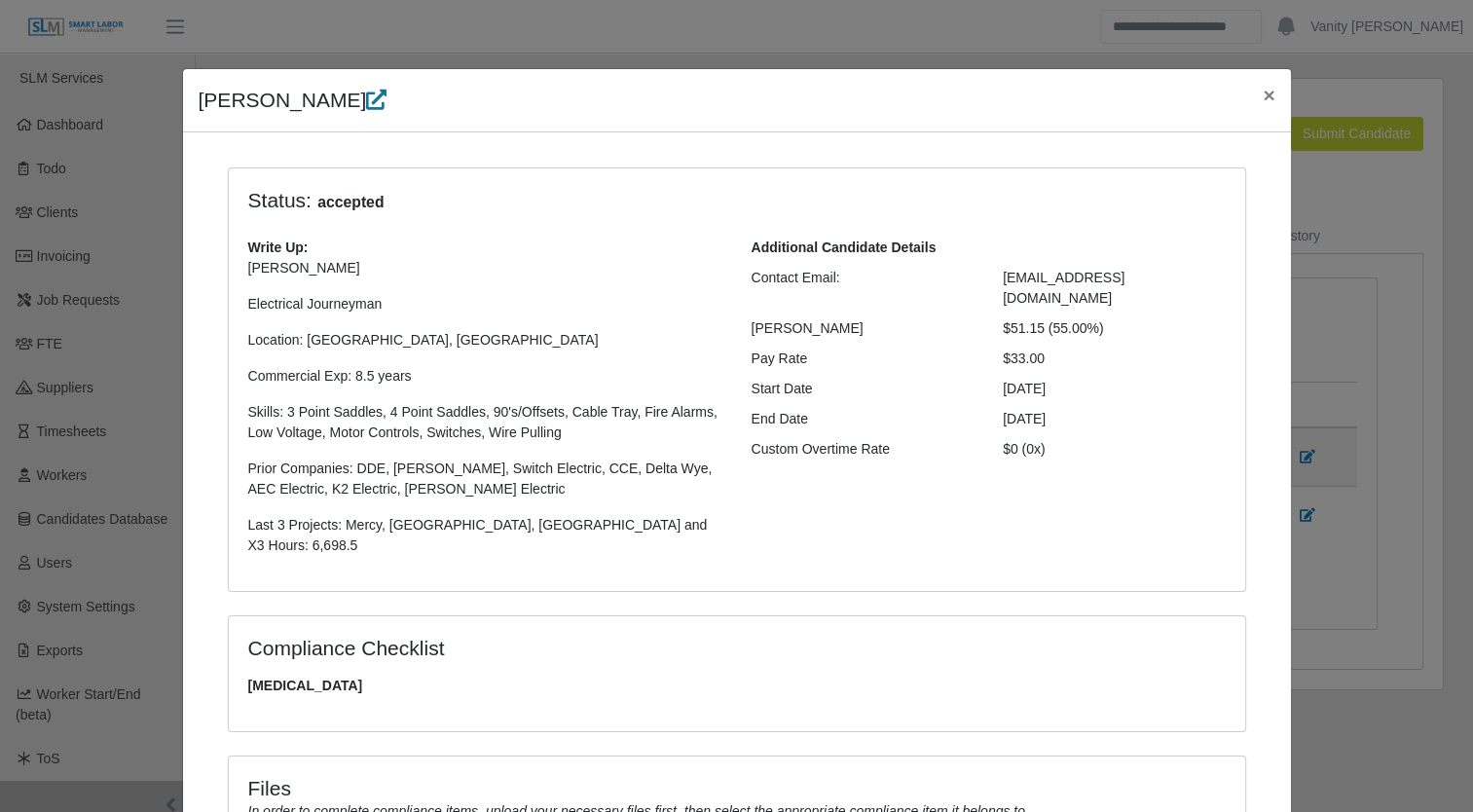
click at [366, 106] on icon at bounding box center [376, 100] width 21 height 21
click at [1263, 95] on span "×" at bounding box center [1269, 95] width 12 height 22
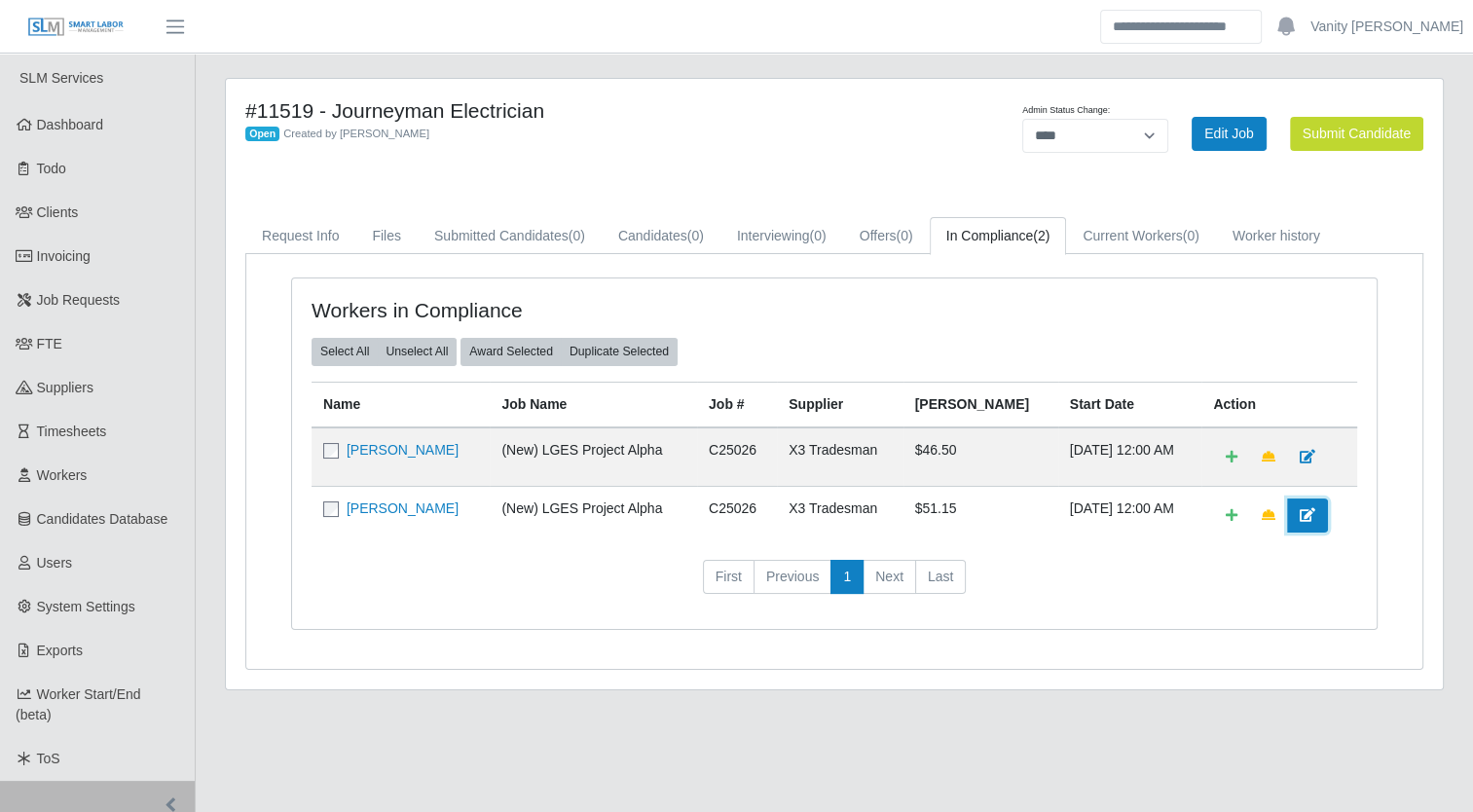
click at [1300, 518] on icon at bounding box center [1308, 515] width 16 height 14
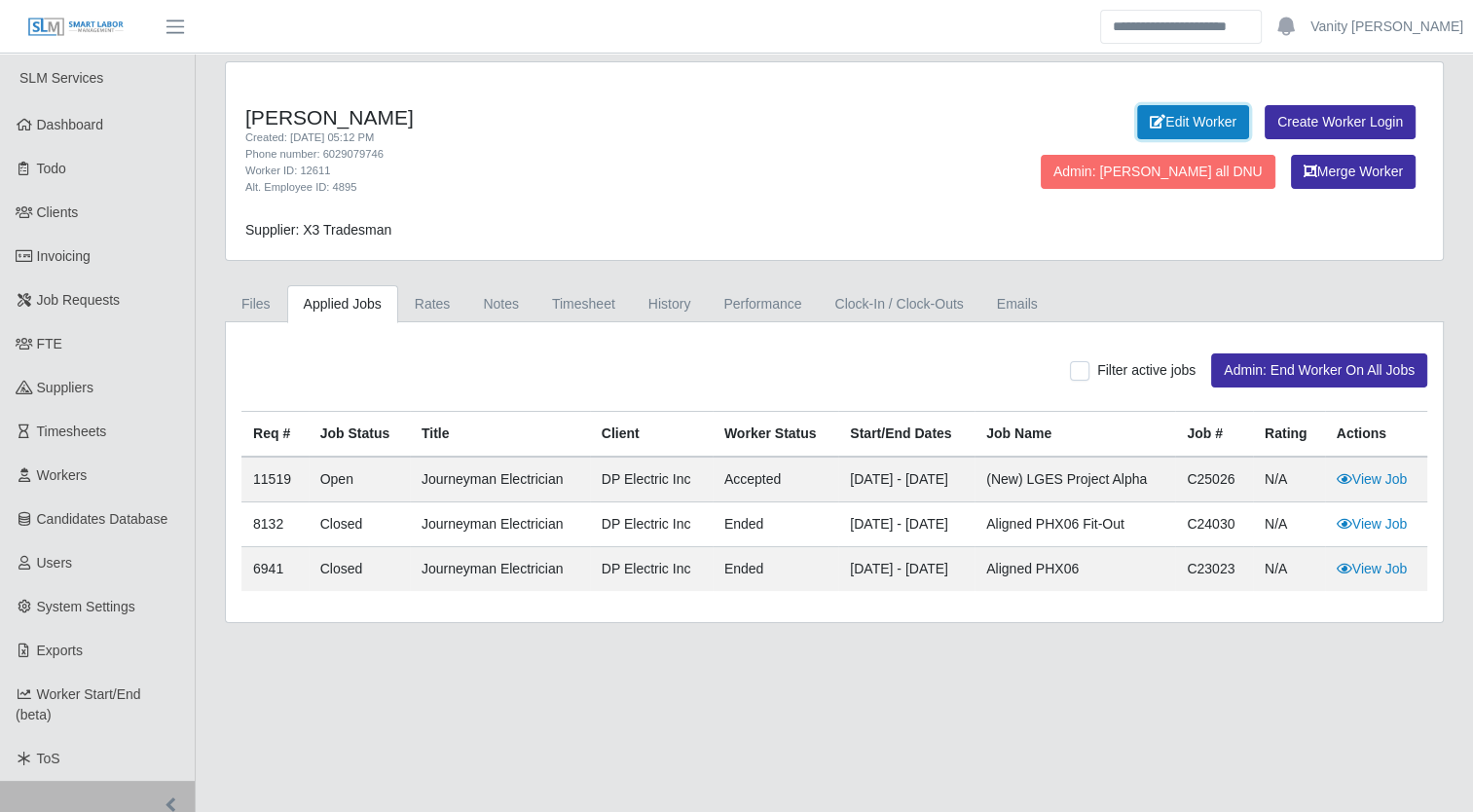
click at [1137, 109] on link "Edit Worker" at bounding box center [1193, 123] width 112 height 34
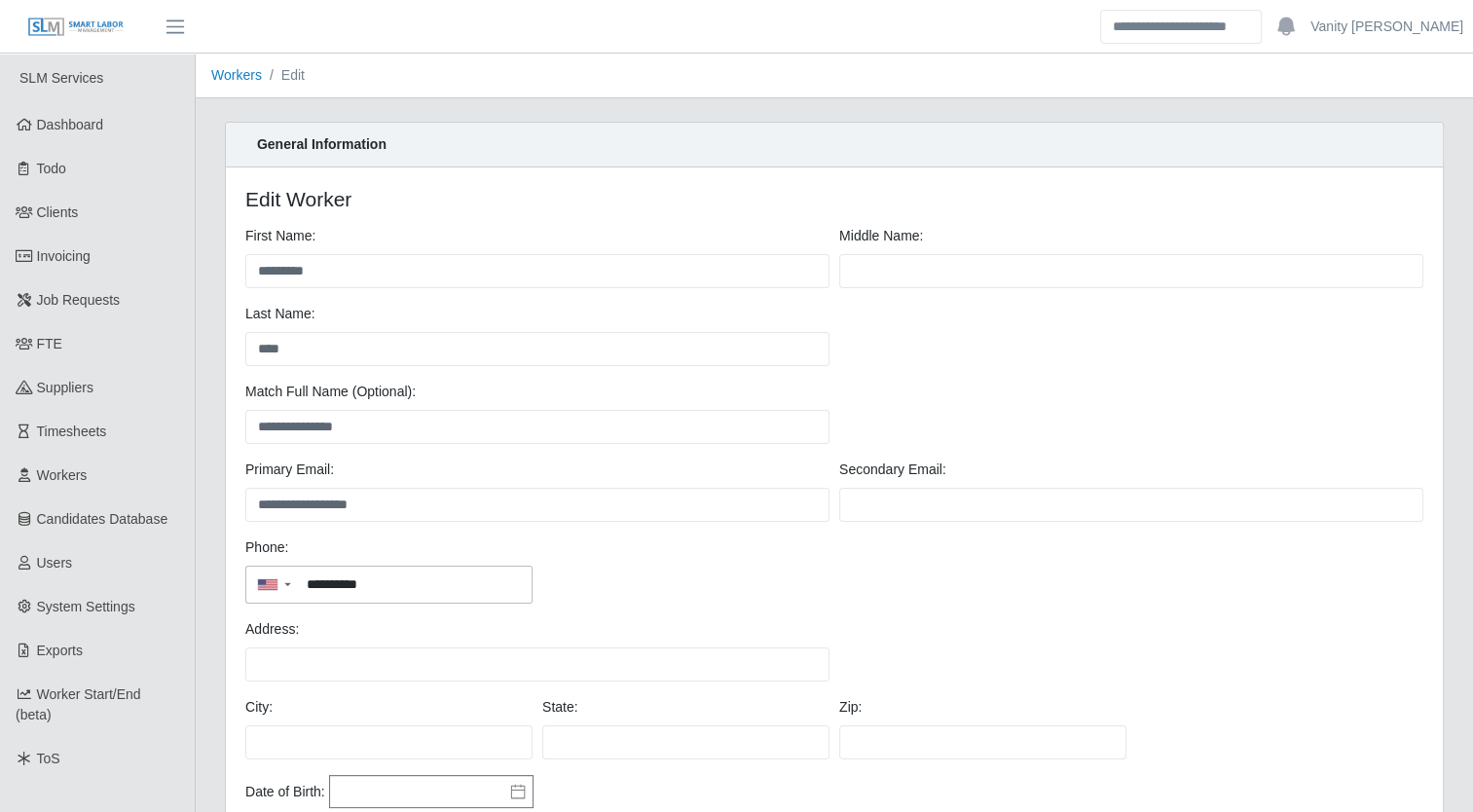
scroll to position [194, 0]
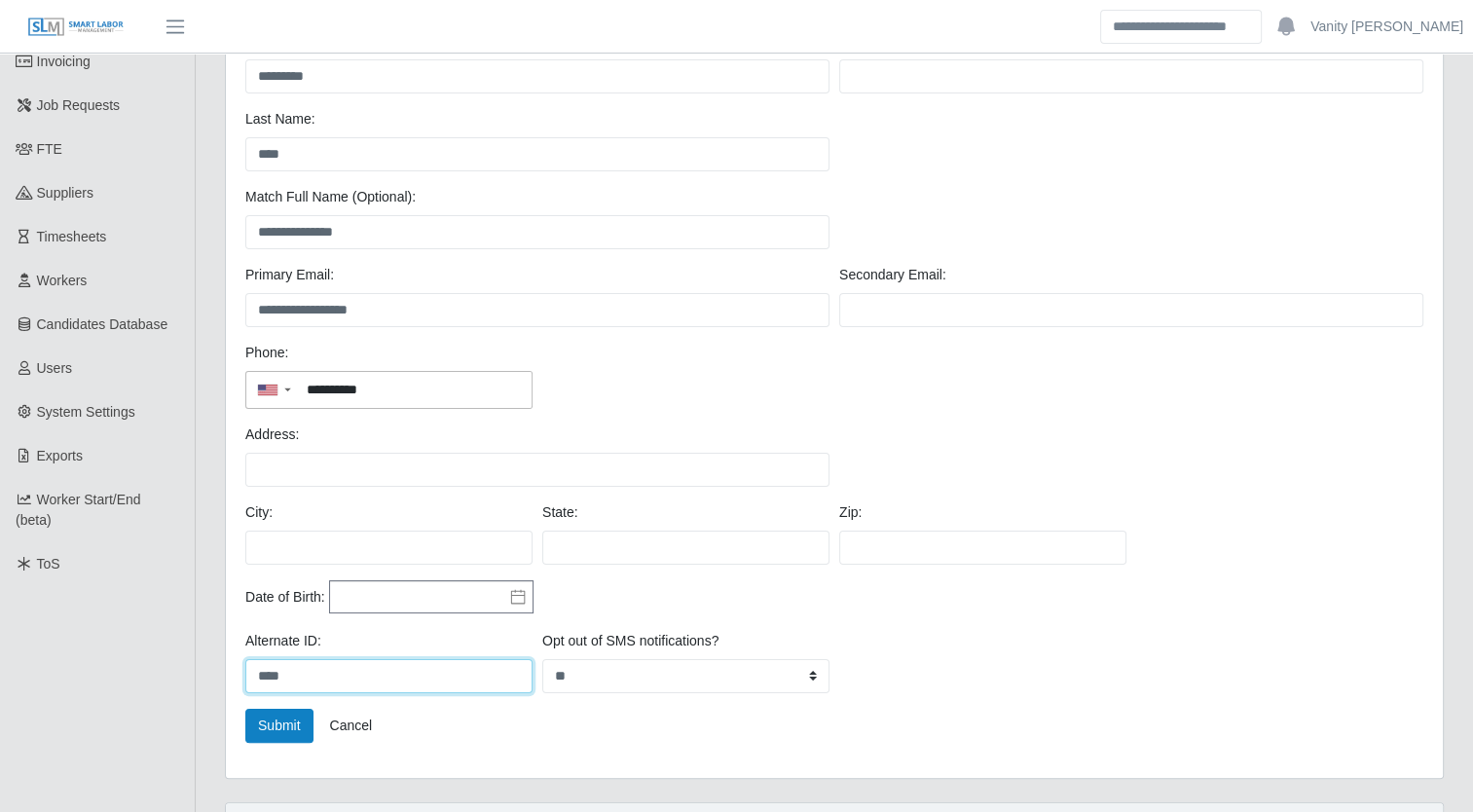
drag, startPoint x: 302, startPoint y: 679, endPoint x: 251, endPoint y: 679, distance: 51.0
click at [251, 679] on input "****" at bounding box center [389, 676] width 287 height 34
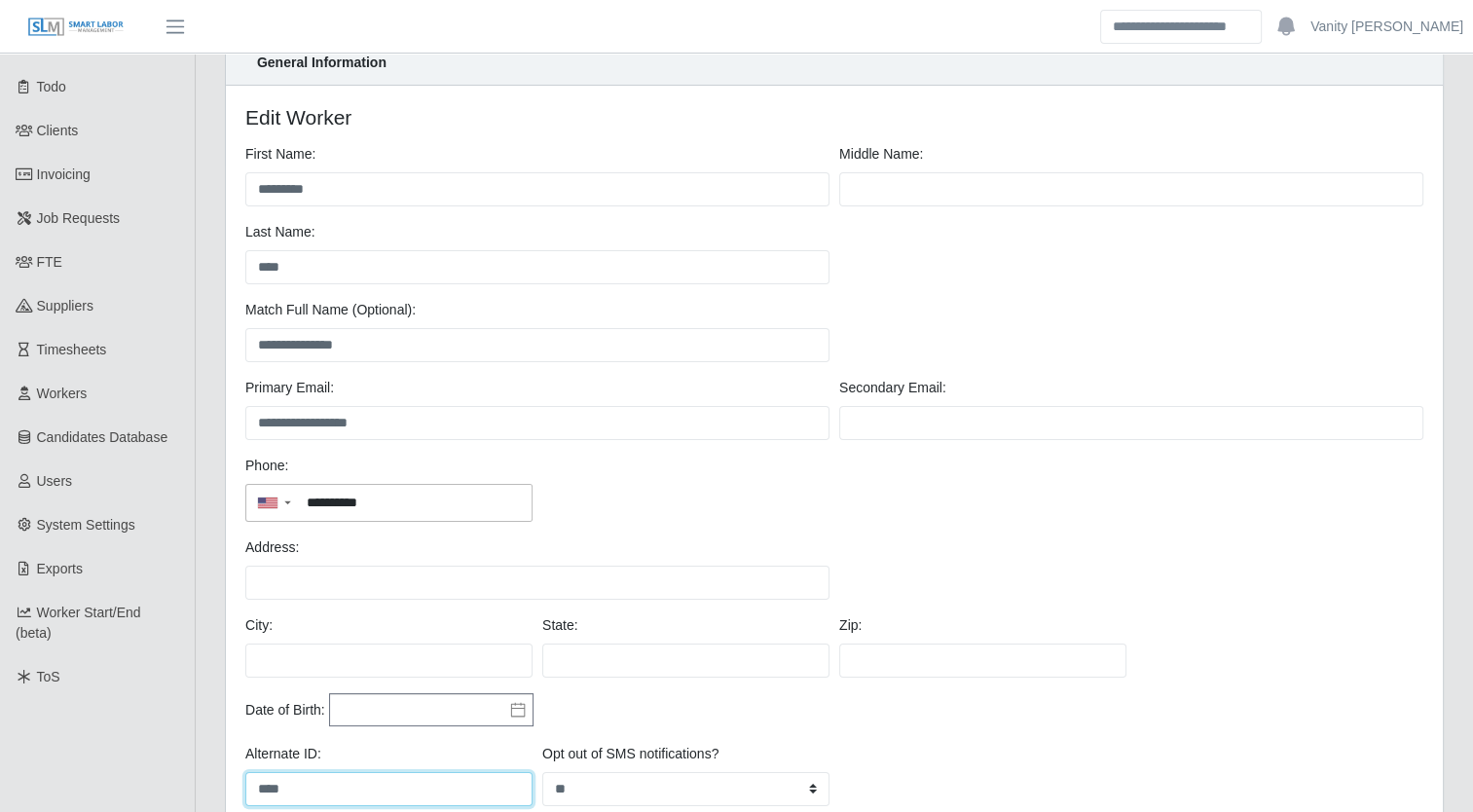
scroll to position [0, 0]
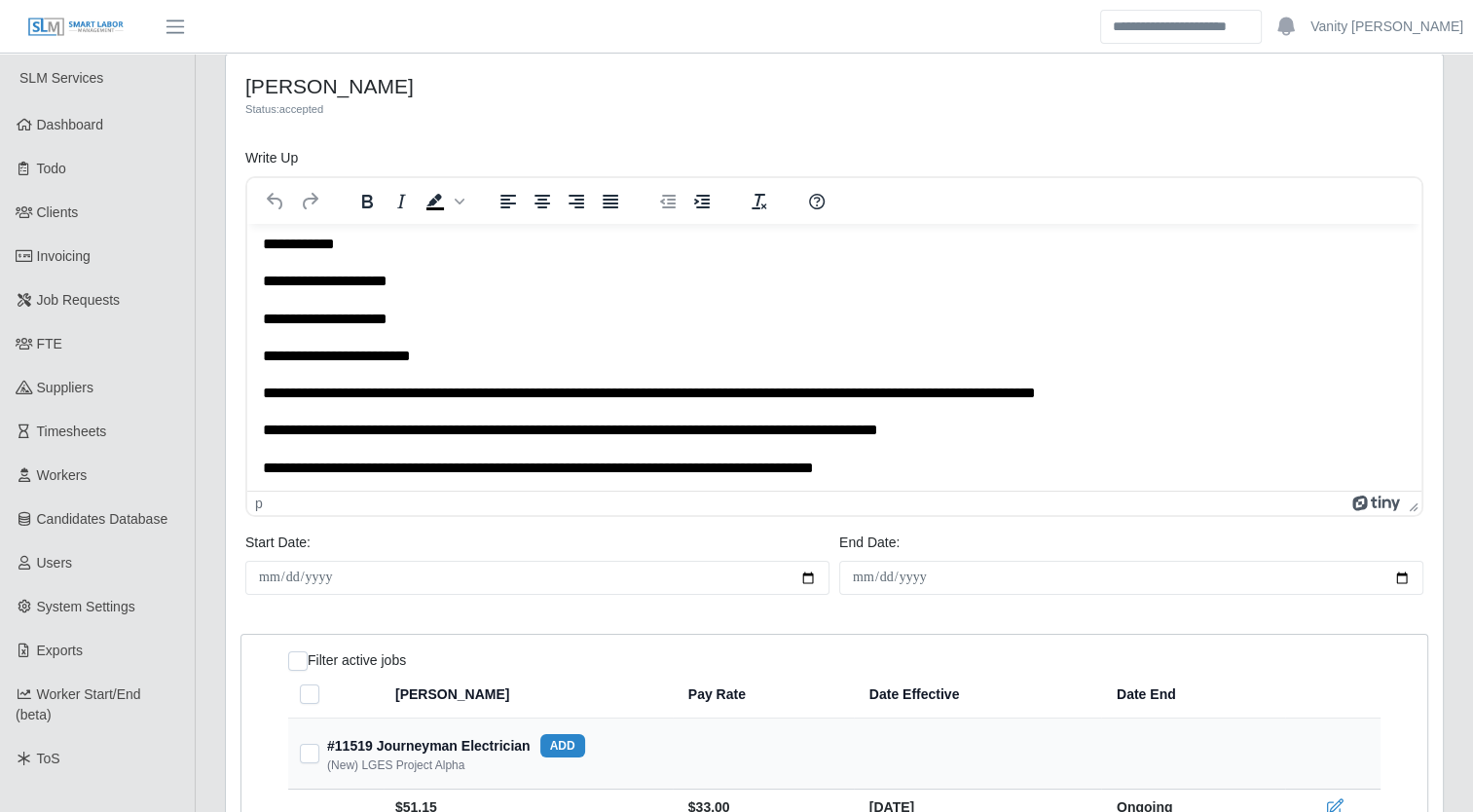
scroll to position [9, 0]
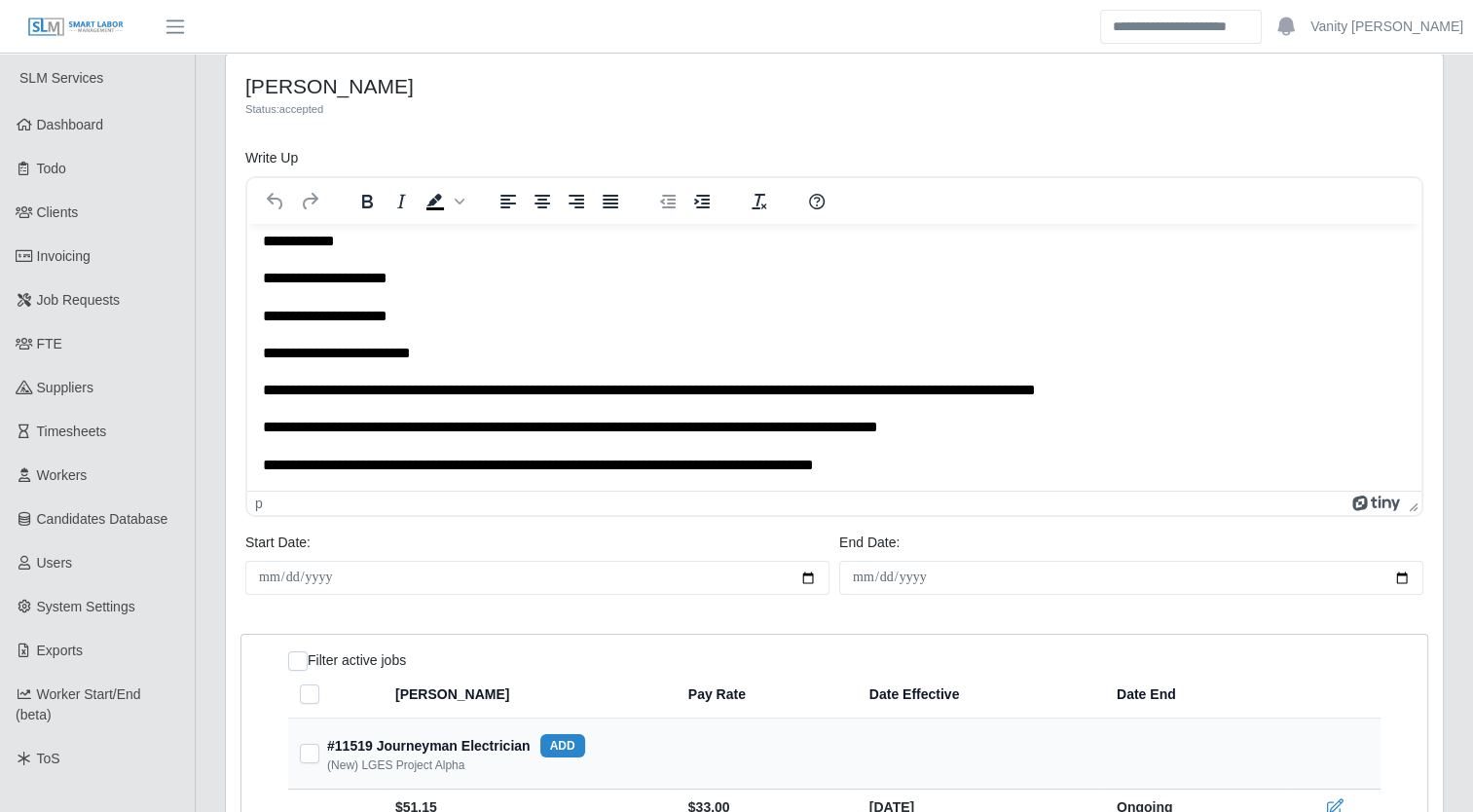
click at [994, 463] on p "**********" at bounding box center [827, 464] width 1129 height 21
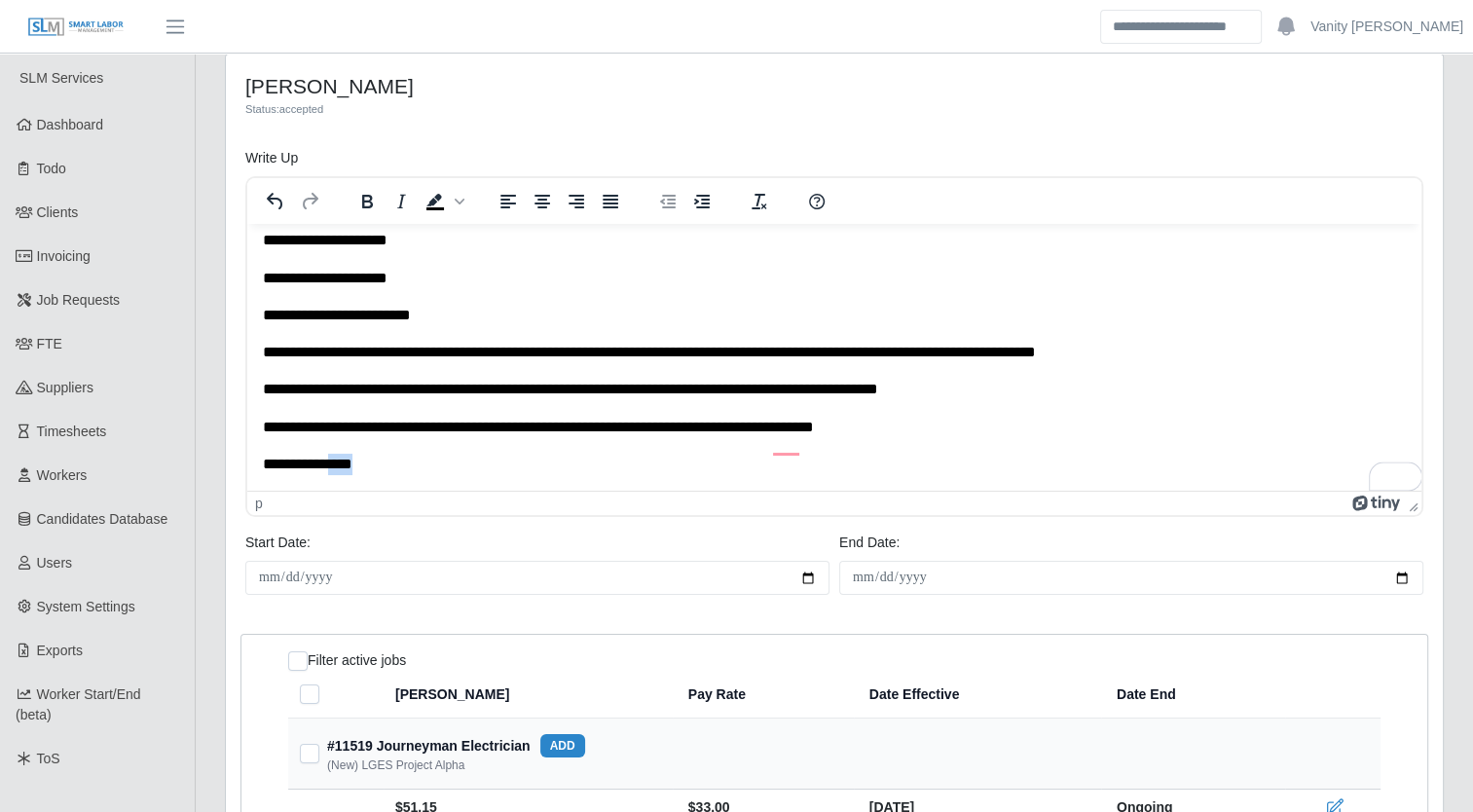
scroll to position [47, 0]
drag, startPoint x: 390, startPoint y: 486, endPoint x: 264, endPoint y: 473, distance: 126.7
click at [264, 473] on p "**********" at bounding box center [827, 463] width 1129 height 21
click at [463, 206] on span "Background color Black" at bounding box center [459, 201] width 16 height 27
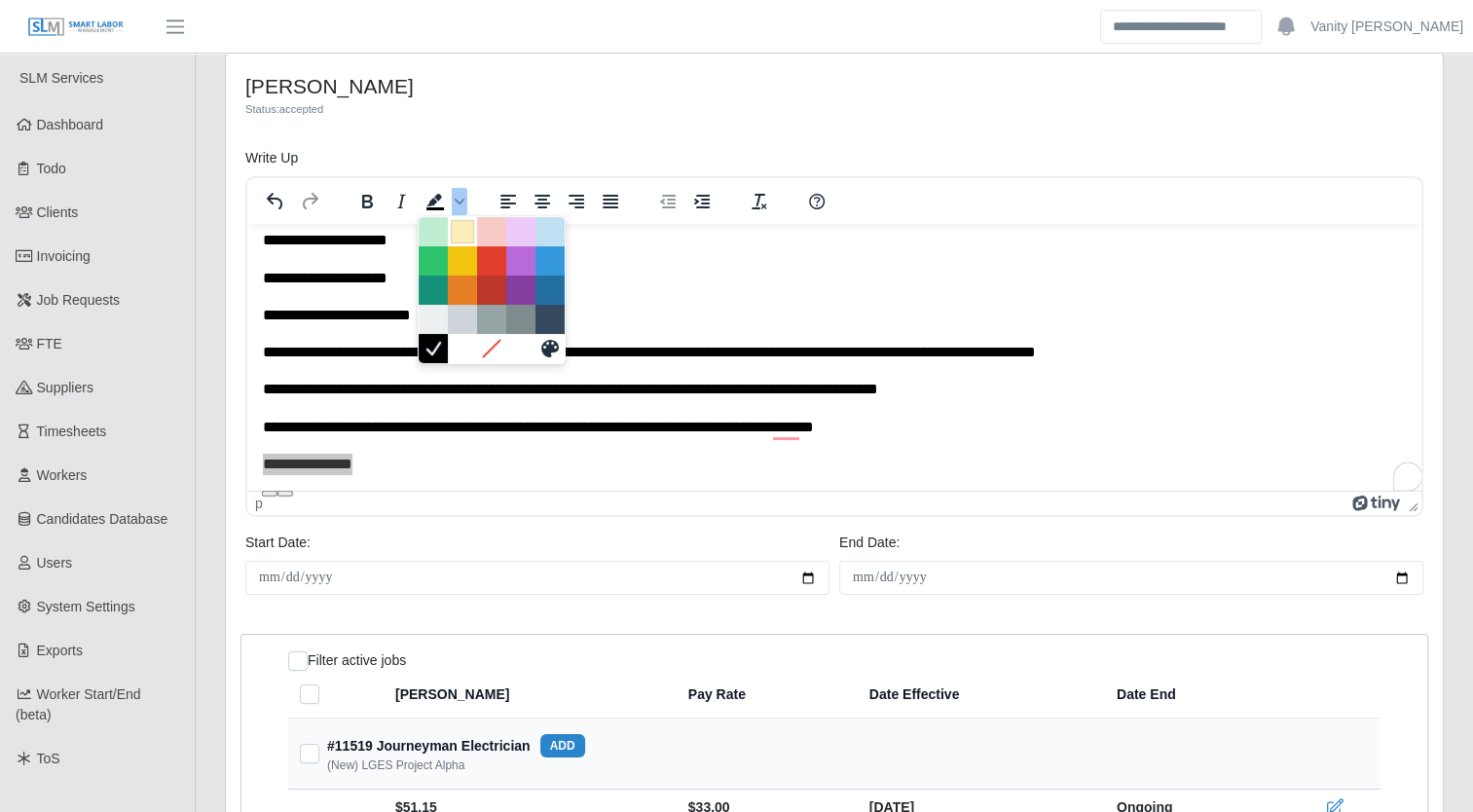
click at [457, 228] on div at bounding box center [461, 231] width 23 height 23
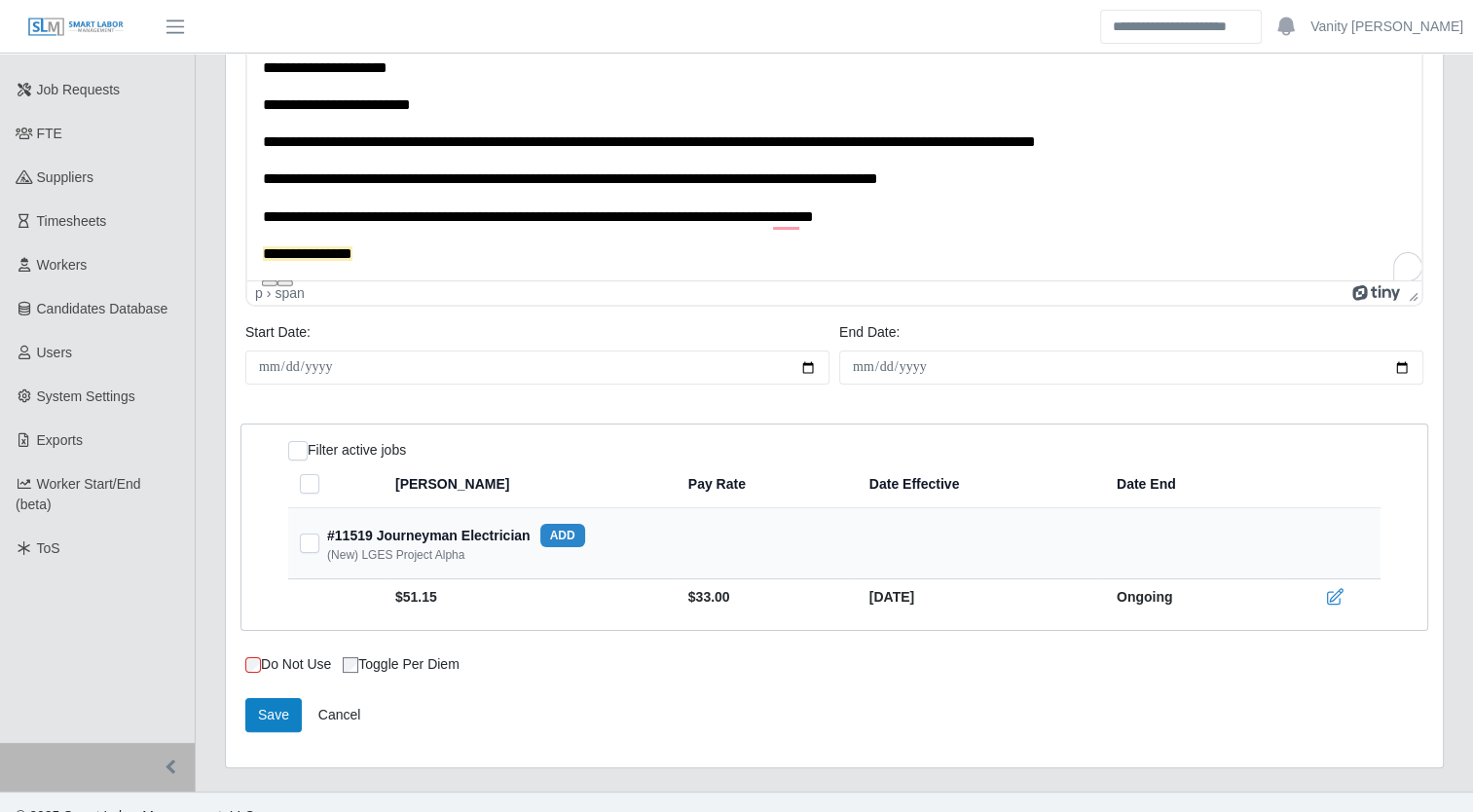
scroll to position [236, 0]
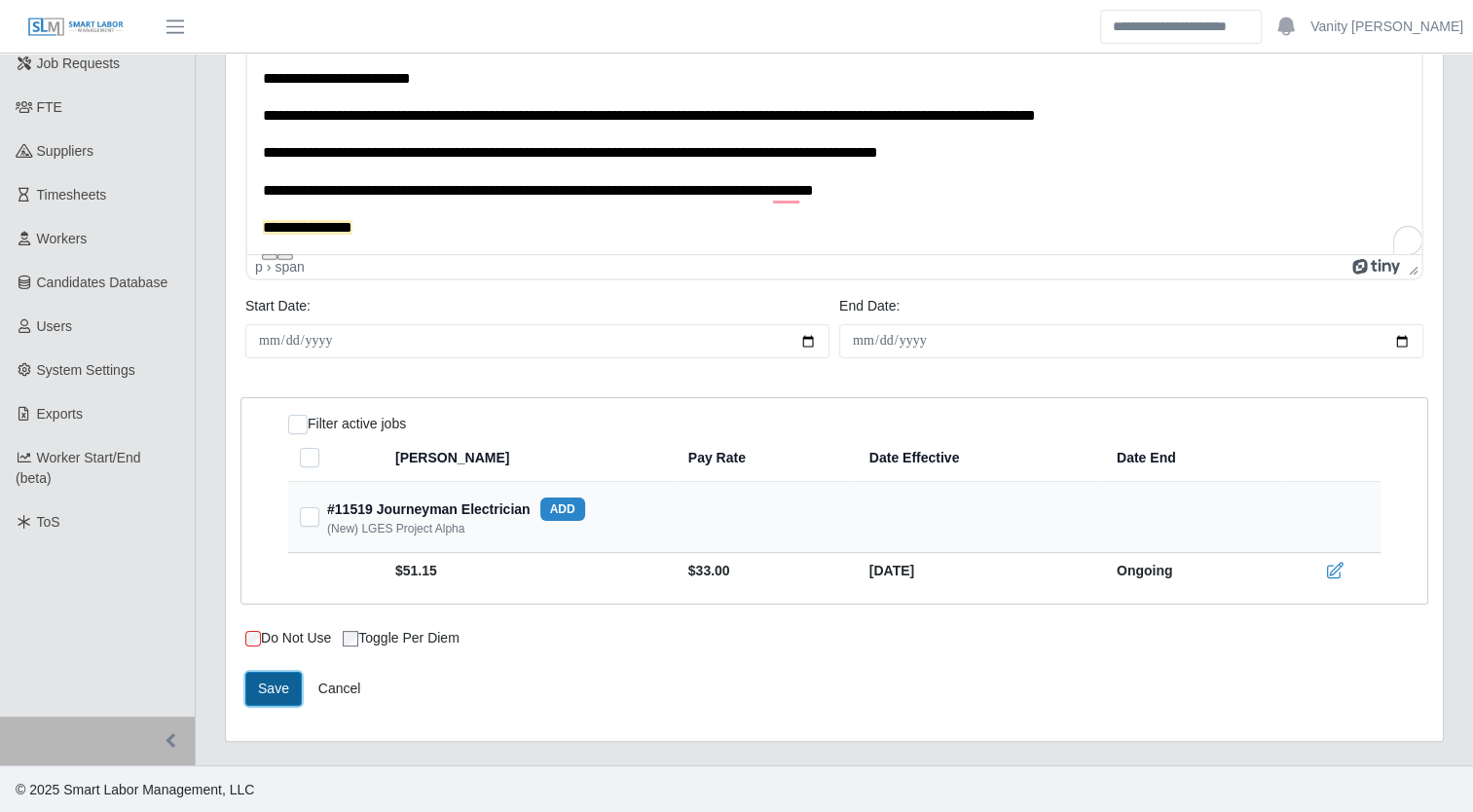
click at [269, 692] on button "Save" at bounding box center [273, 688] width 57 height 34
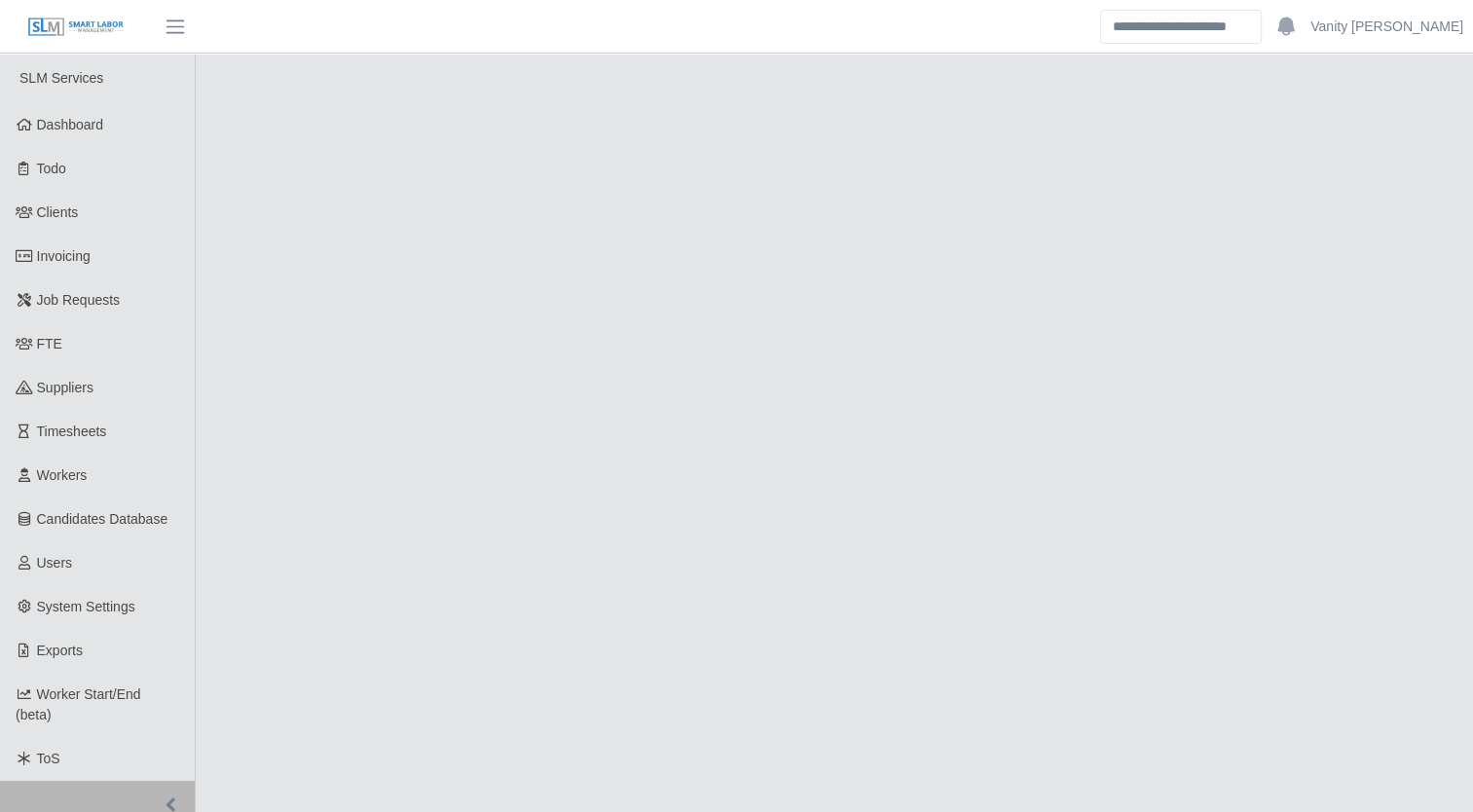
select select "****"
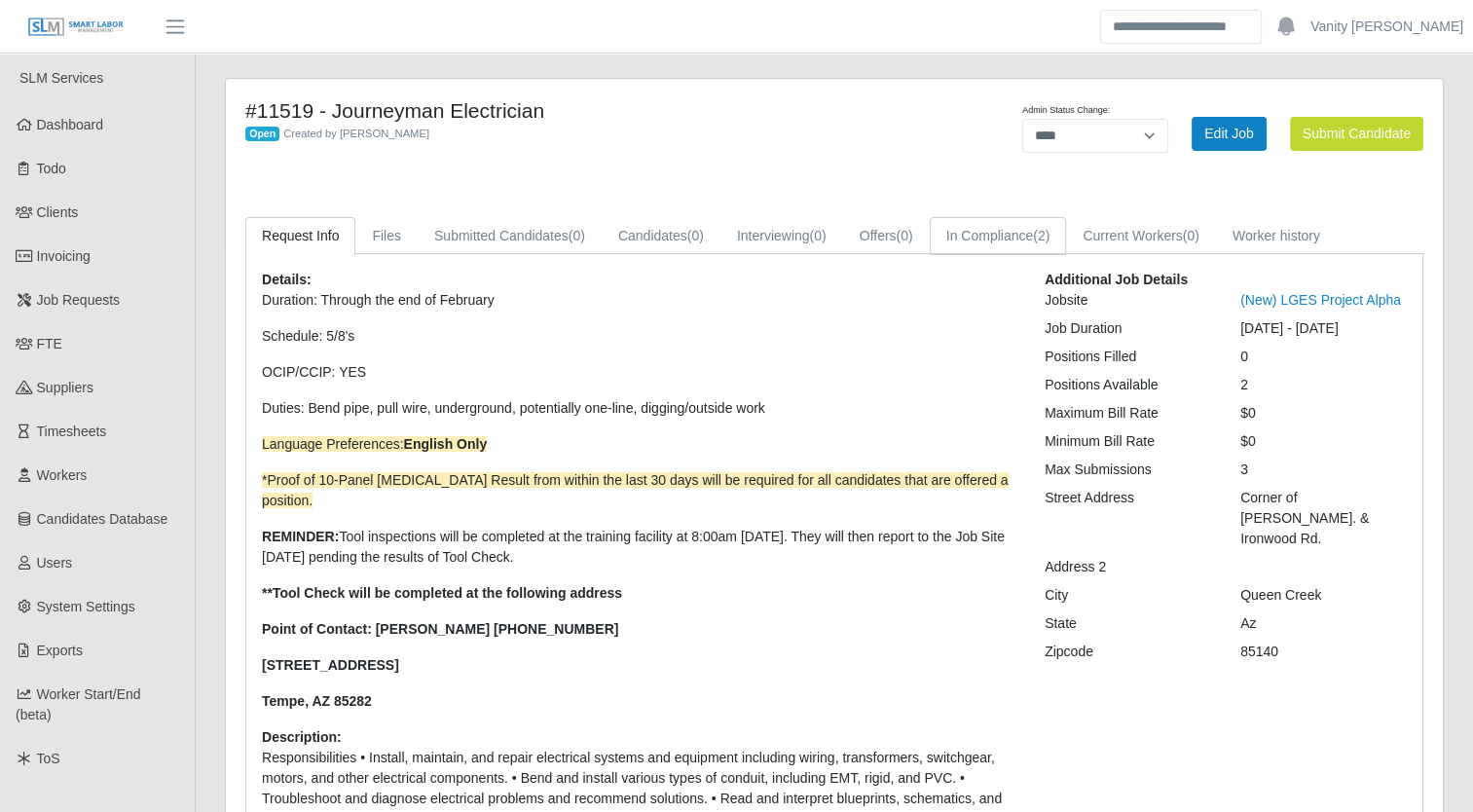
click at [1040, 242] on span "(2)" at bounding box center [1041, 236] width 17 height 16
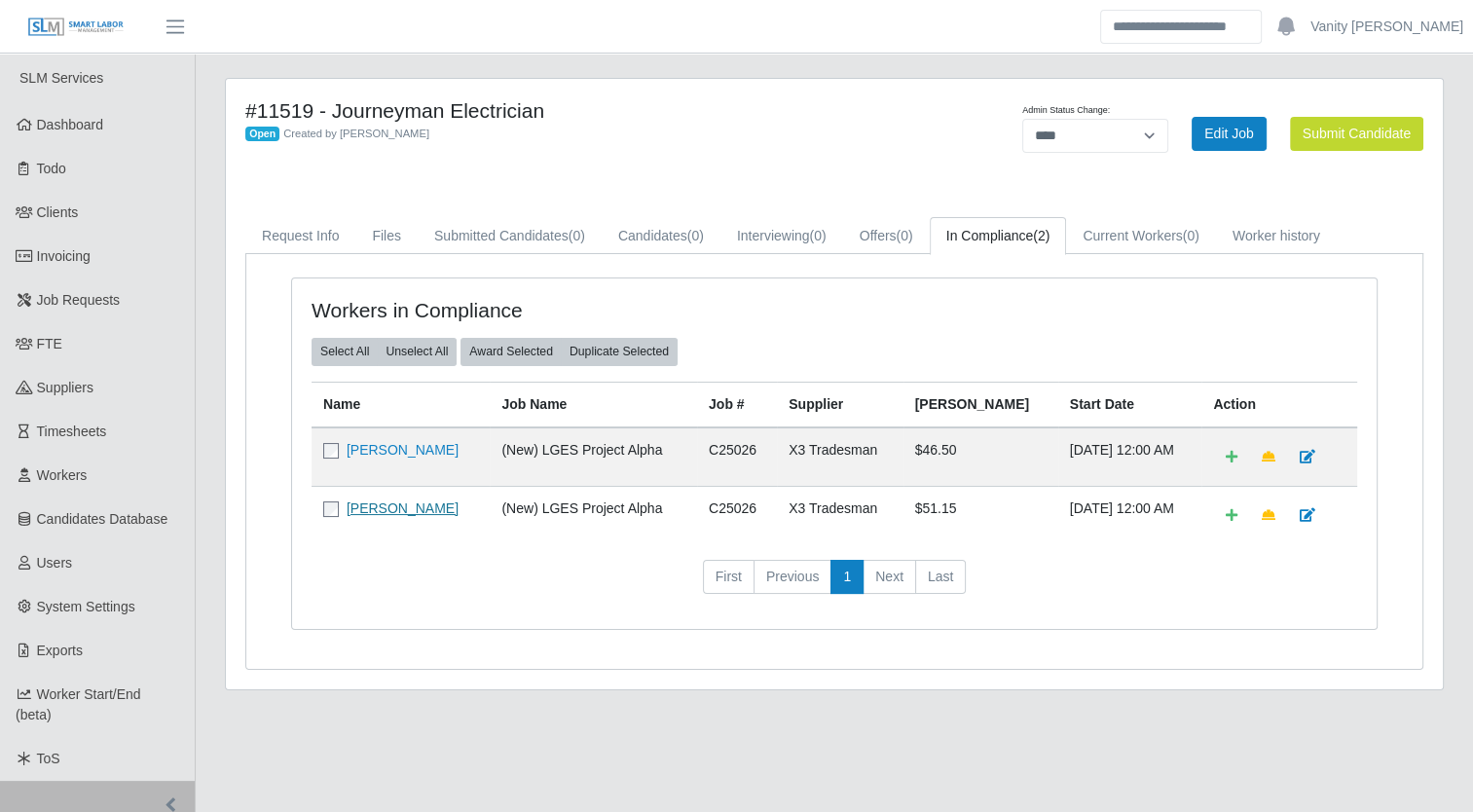
click at [418, 509] on link "[PERSON_NAME]" at bounding box center [403, 508] width 112 height 16
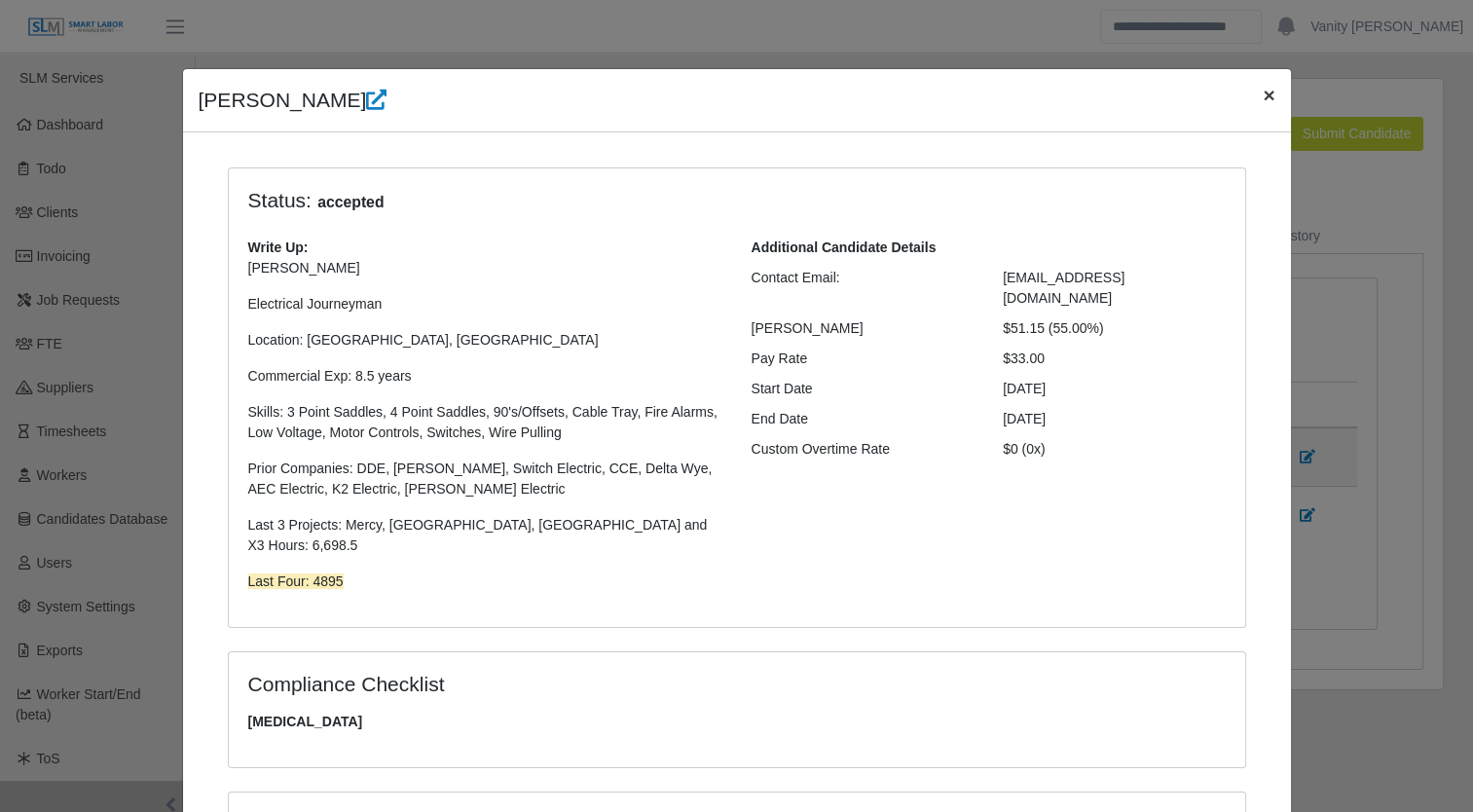
click at [1263, 102] on span "×" at bounding box center [1269, 95] width 12 height 22
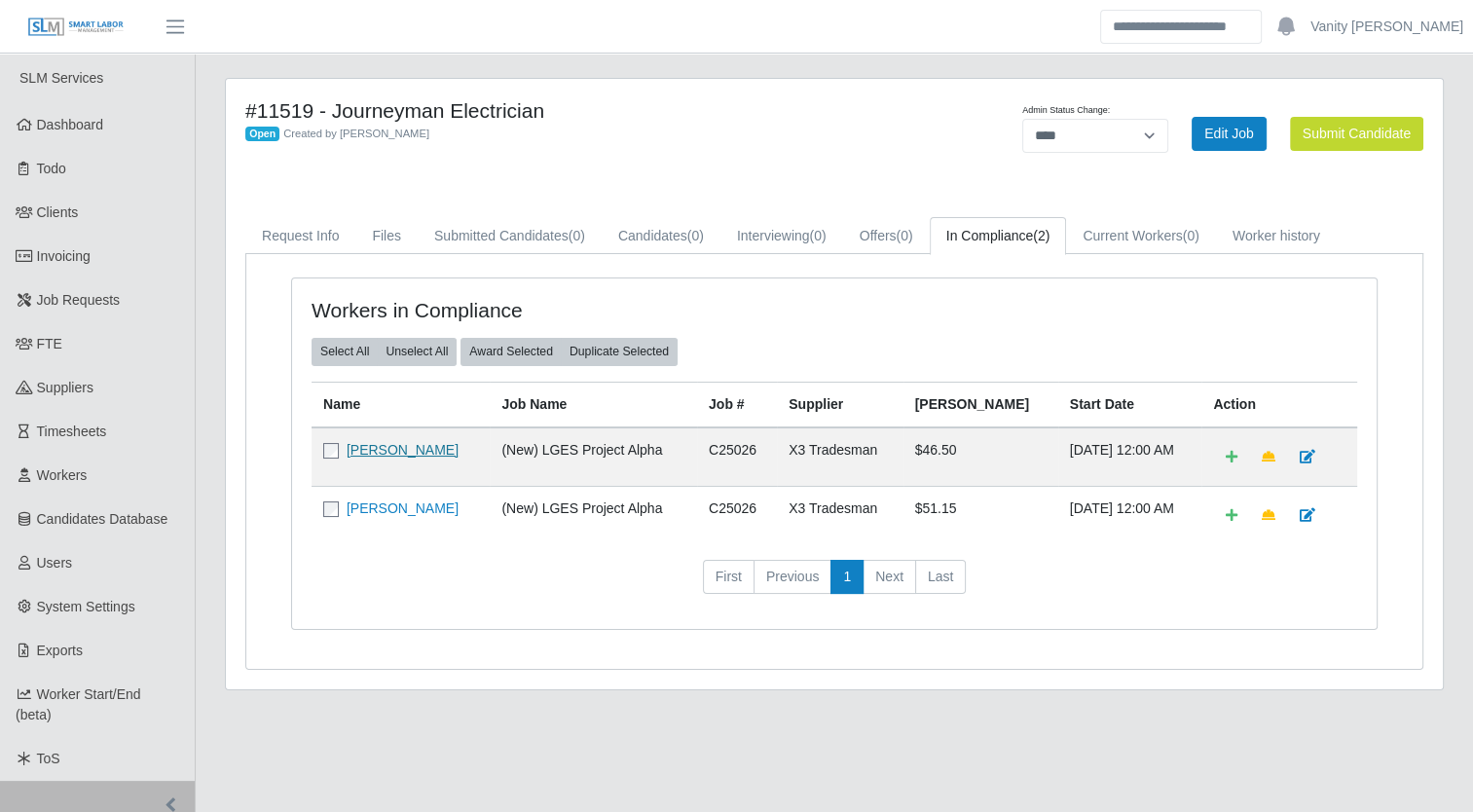
click at [364, 442] on link "[PERSON_NAME]" at bounding box center [403, 450] width 112 height 16
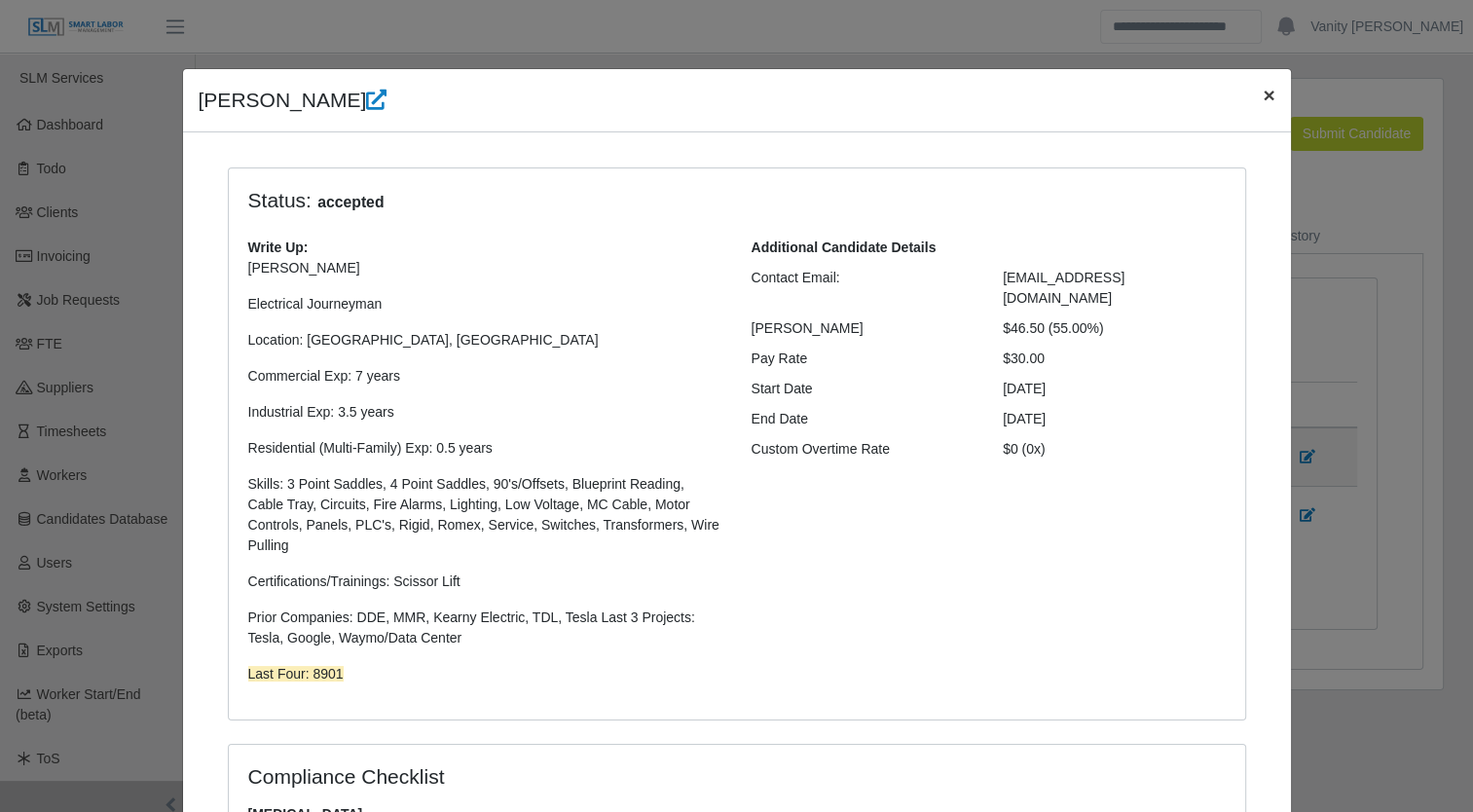
click at [1263, 99] on span "×" at bounding box center [1269, 95] width 12 height 22
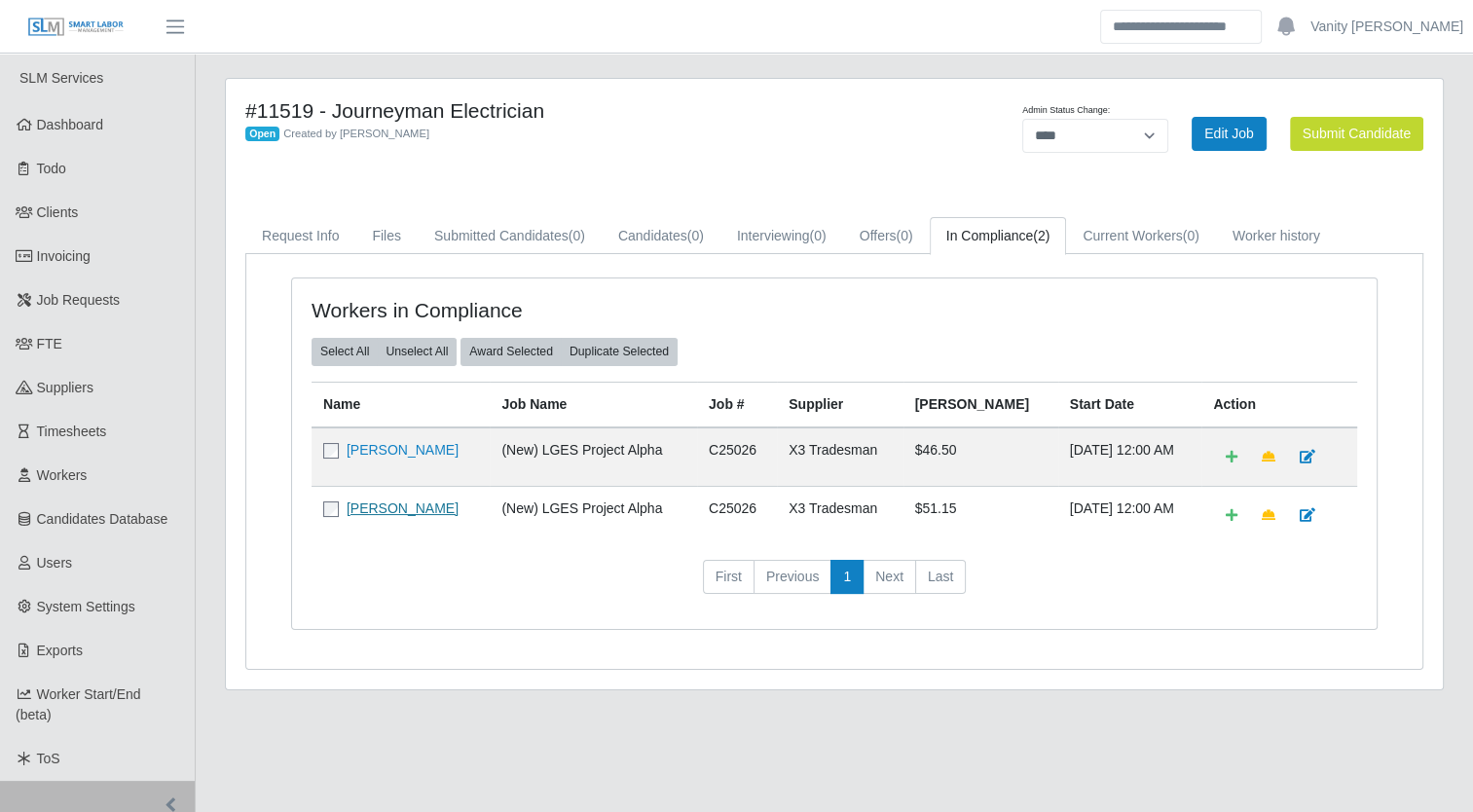
click at [393, 505] on link "[PERSON_NAME]" at bounding box center [403, 508] width 112 height 16
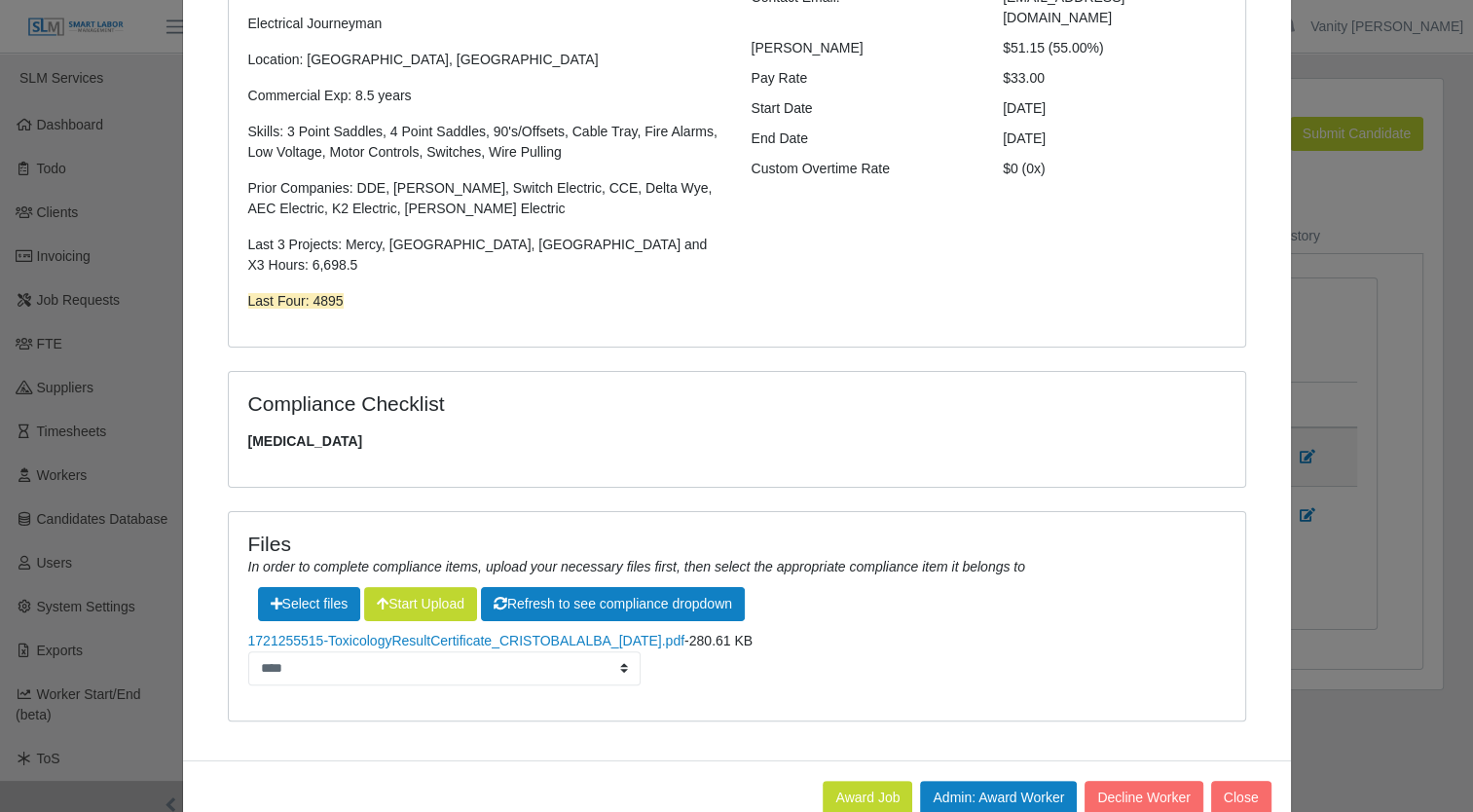
scroll to position [327, 0]
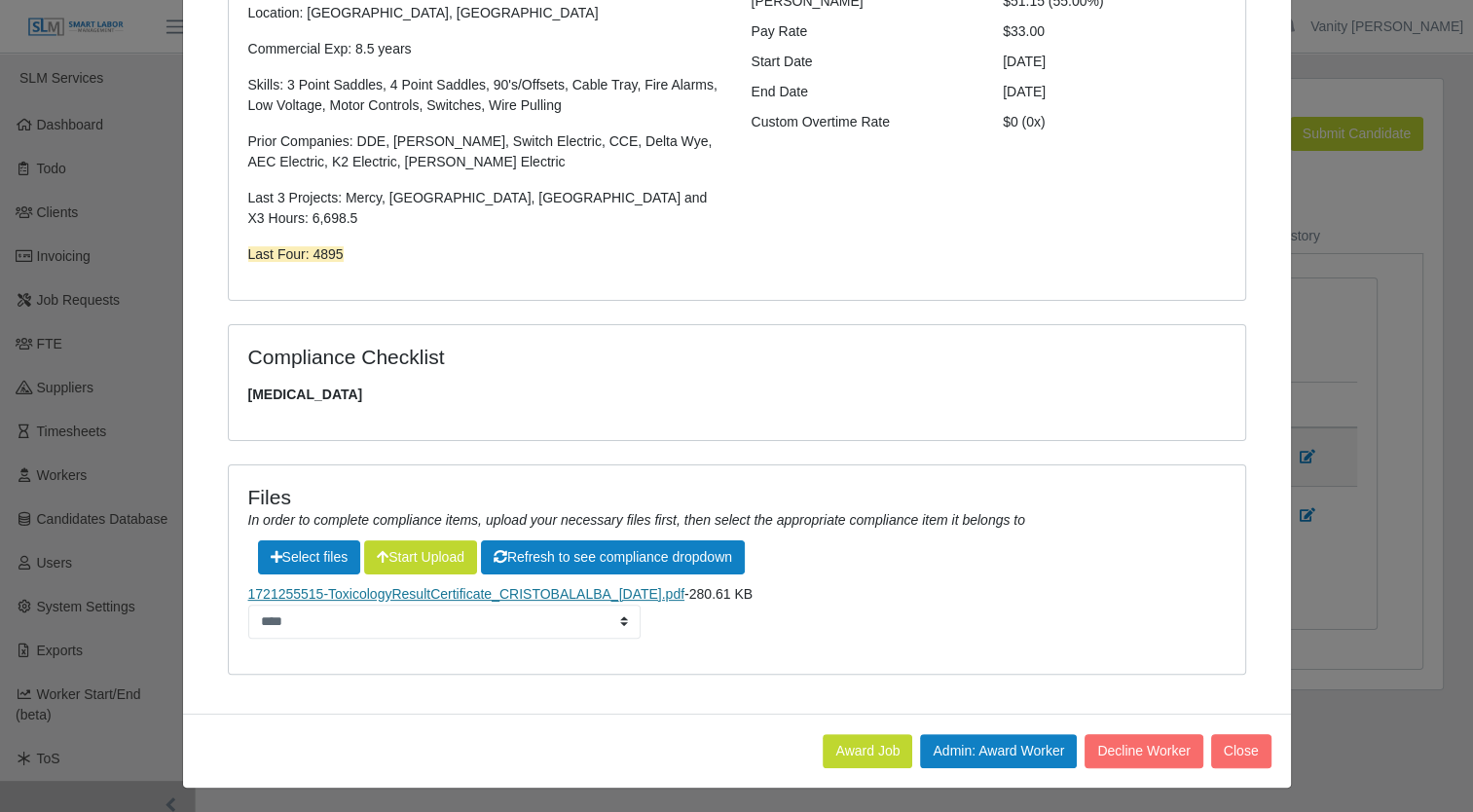
click at [374, 587] on link "1721255515-ToxicologyResultCertificate_CRISTOBALALBA_[DATE].pdf" at bounding box center [466, 594] width 438 height 16
